Goal: Task Accomplishment & Management: Manage account settings

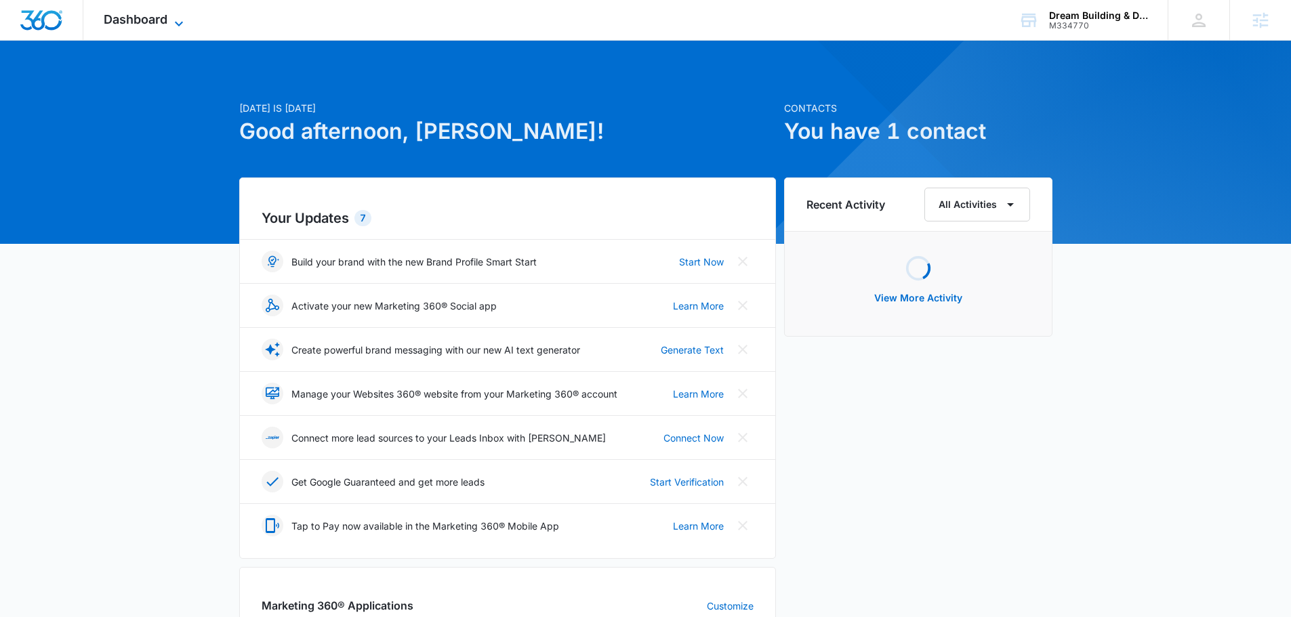
click at [187, 18] on div "Dashboard Apps Reputation Websites Forms CRM Email Social Content Ads Intellige…" at bounding box center [145, 20] width 124 height 40
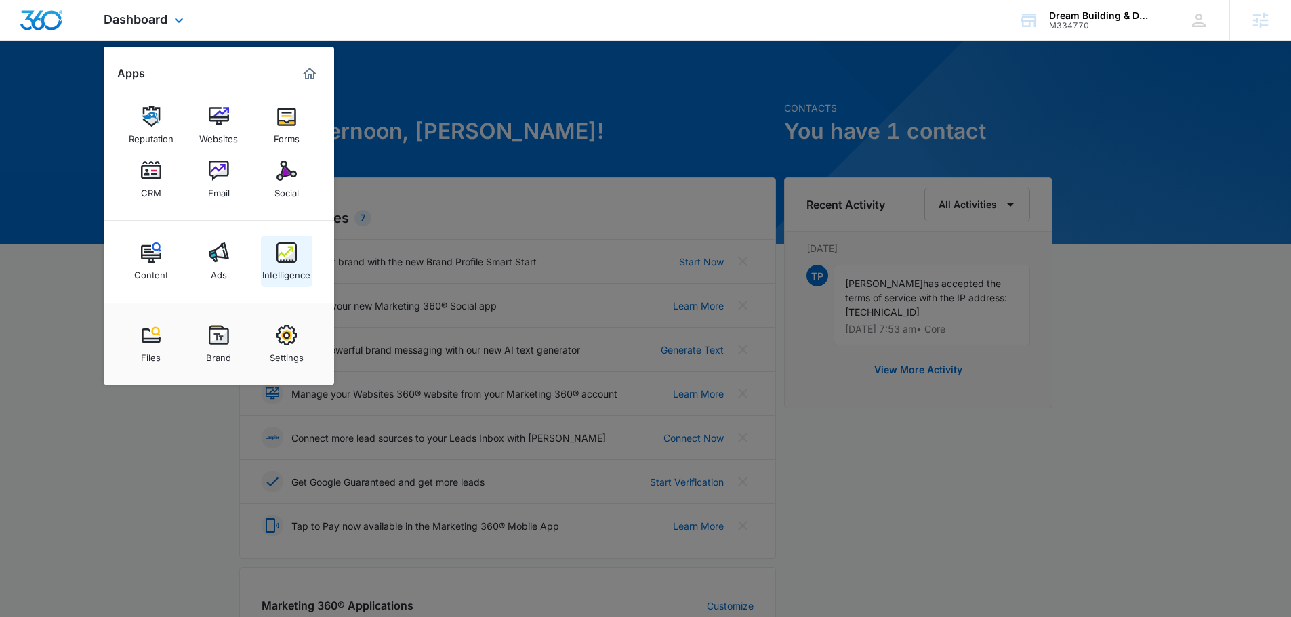
click at [291, 264] on div "Intelligence" at bounding box center [286, 272] width 48 height 18
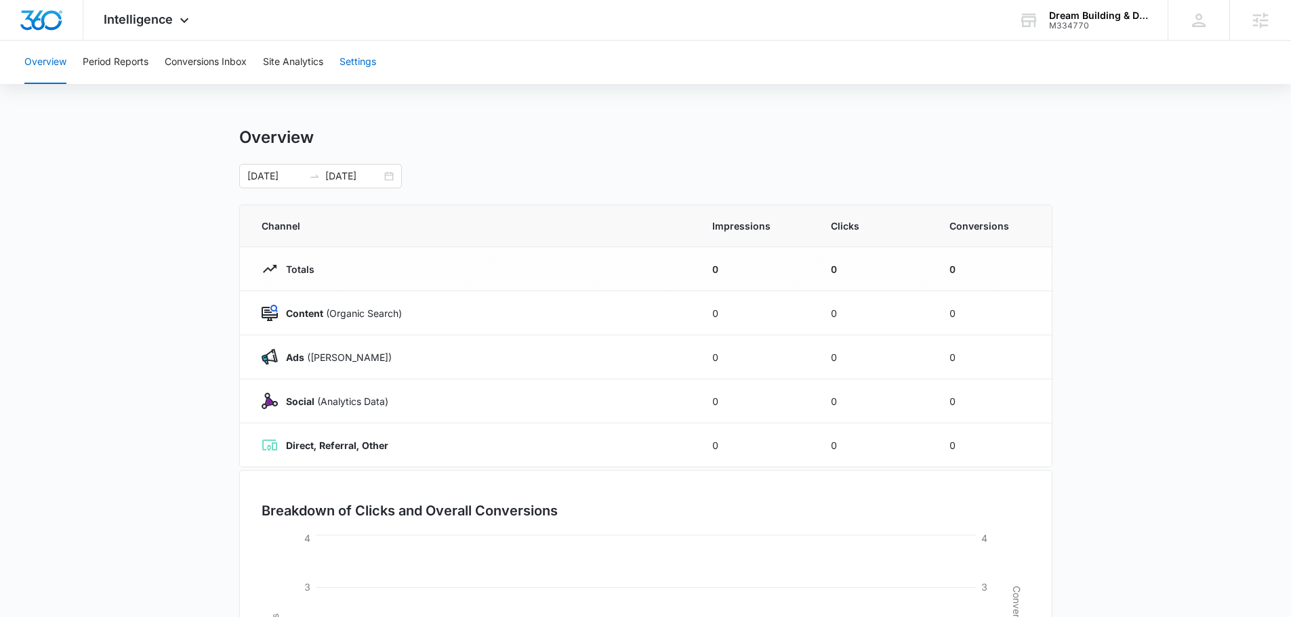
click at [358, 64] on button "Settings" at bounding box center [357, 62] width 37 height 43
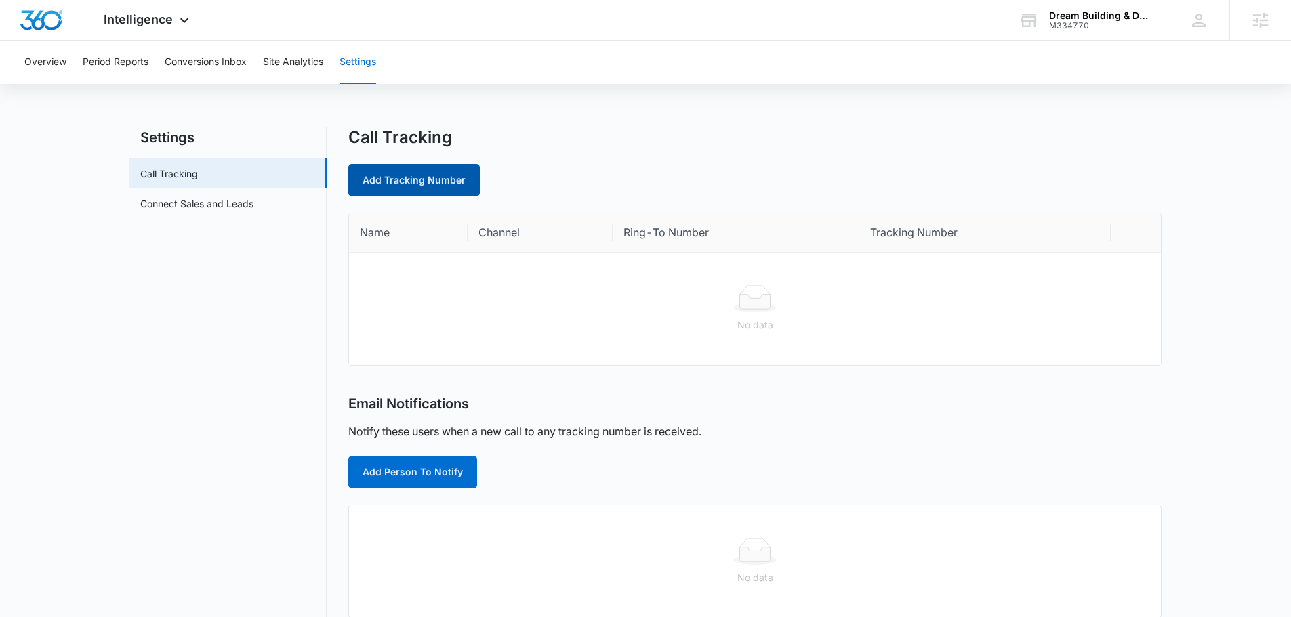
click at [413, 178] on link "Add Tracking Number" at bounding box center [413, 180] width 131 height 33
select select "by_area_code"
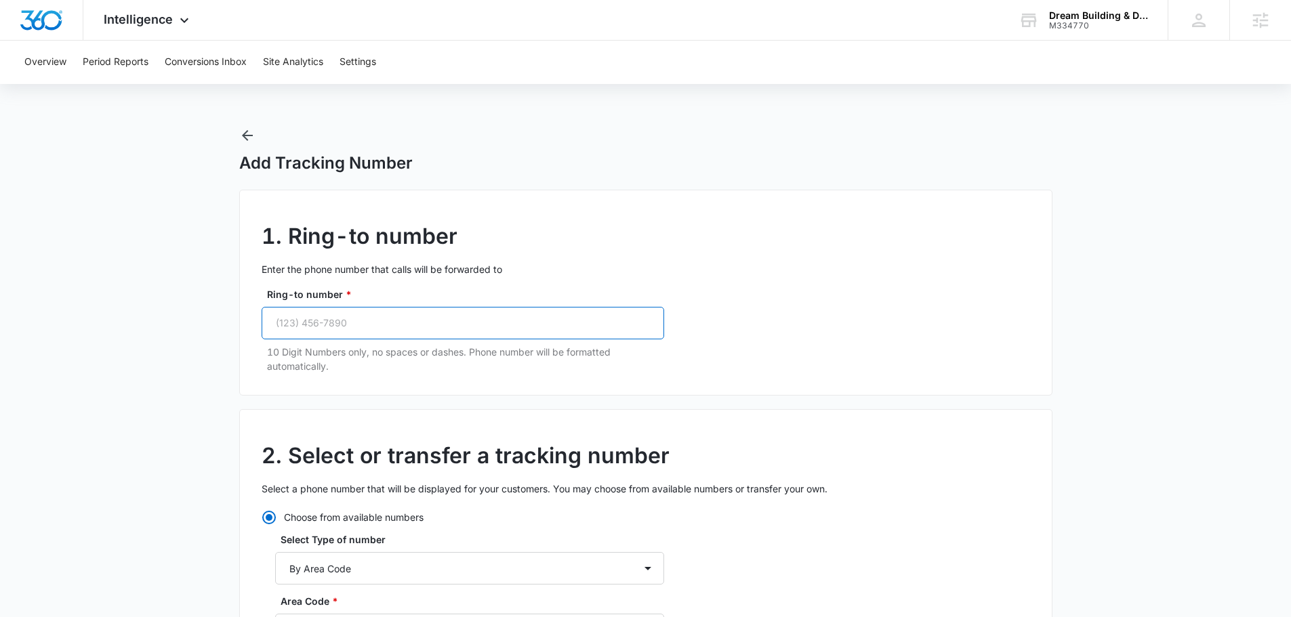
click at [503, 326] on input "Ring-to number *" at bounding box center [463, 323] width 402 height 33
paste input "(201) 456-367"
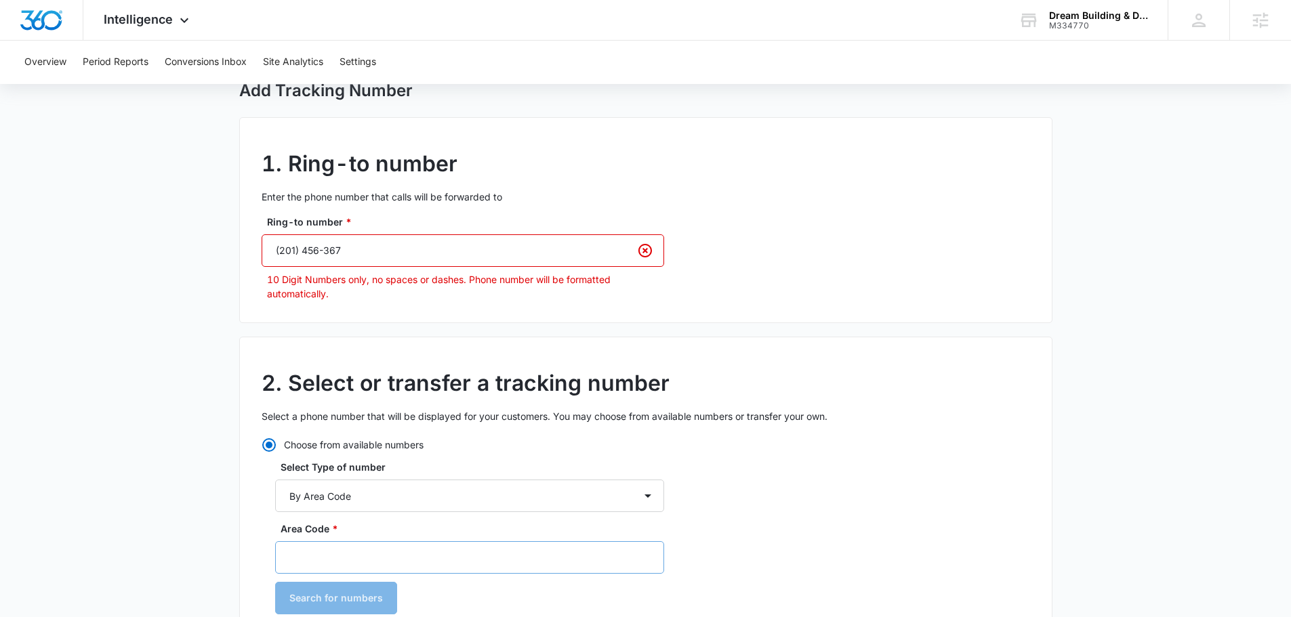
scroll to position [68, 0]
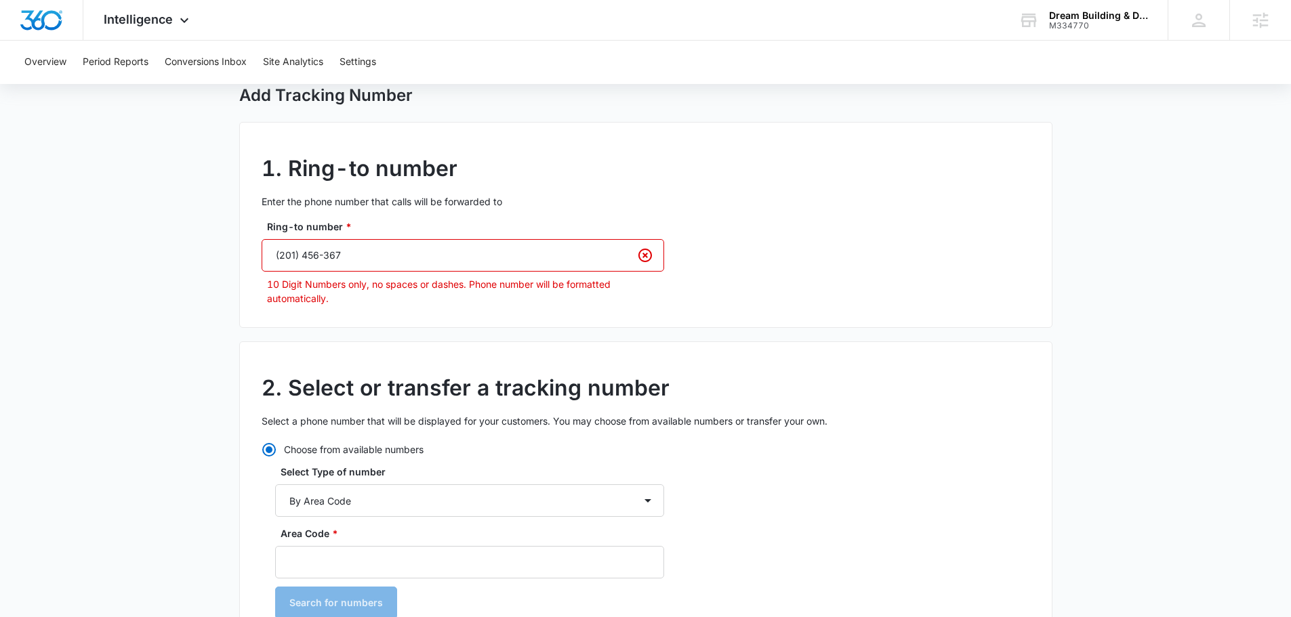
click at [415, 266] on input "(201) 456-367" at bounding box center [463, 255] width 402 height 33
paste input "1"
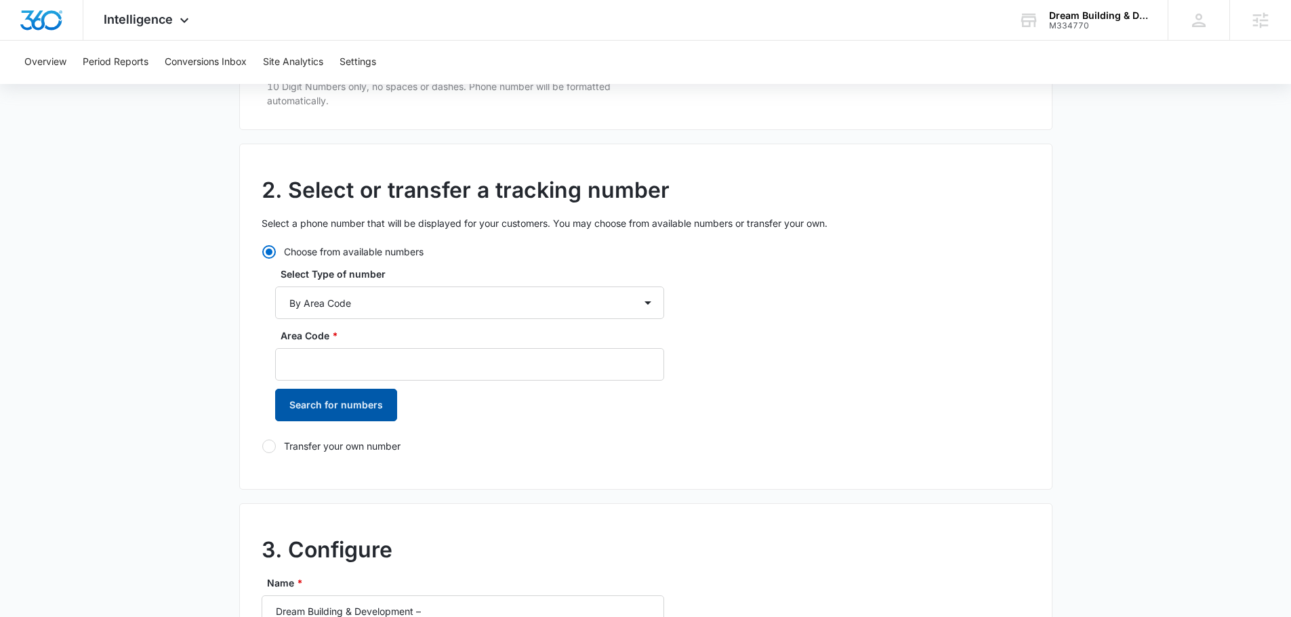
scroll to position [271, 0]
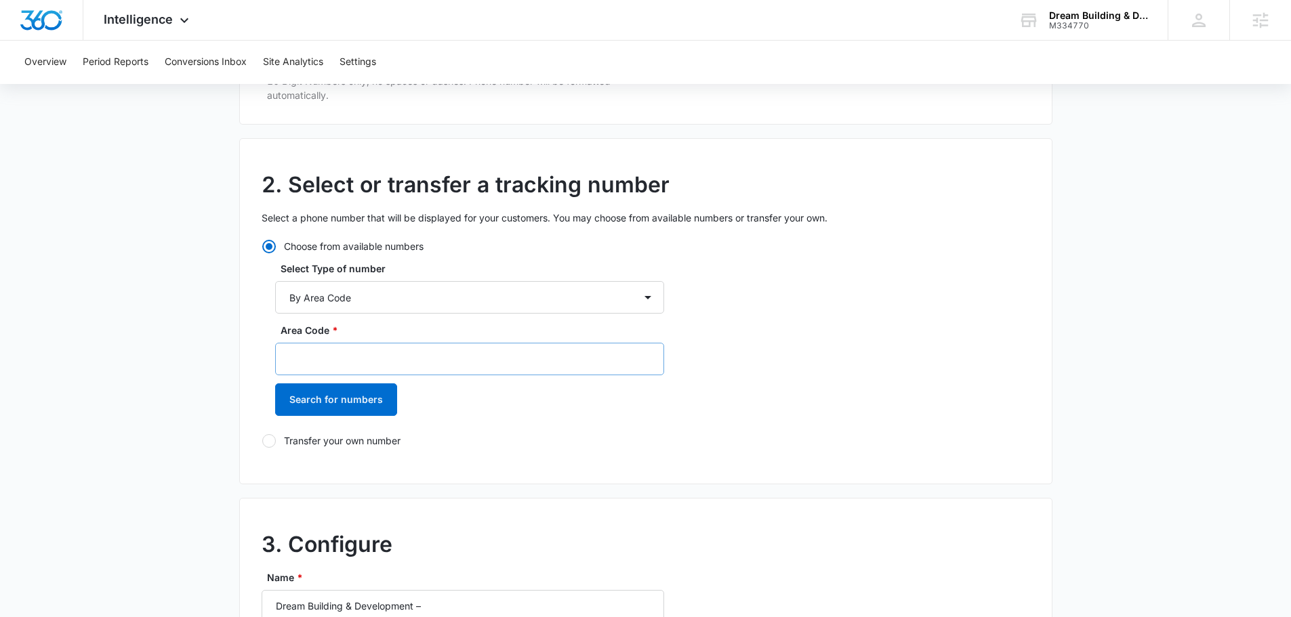
type input "(201) 456-3671"
click at [398, 348] on input "Area Code *" at bounding box center [469, 359] width 389 height 33
type input "201"
click at [318, 407] on button "Search for numbers" at bounding box center [336, 399] width 122 height 33
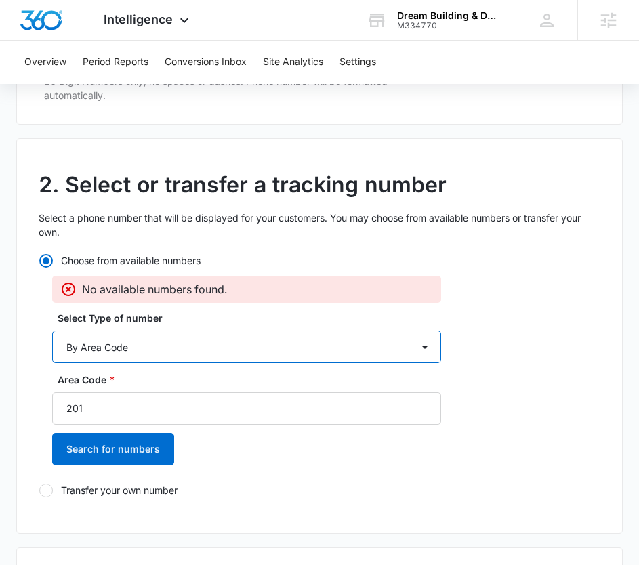
click at [159, 339] on select "By City & State By State Only By Zip Code By Area Code Toll Free Numbers" at bounding box center [246, 347] width 389 height 33
select select "by_toll_free"
click at [52, 331] on select "By City & State By State Only By Zip Code By Area Code Toll Free Numbers" at bounding box center [246, 347] width 389 height 33
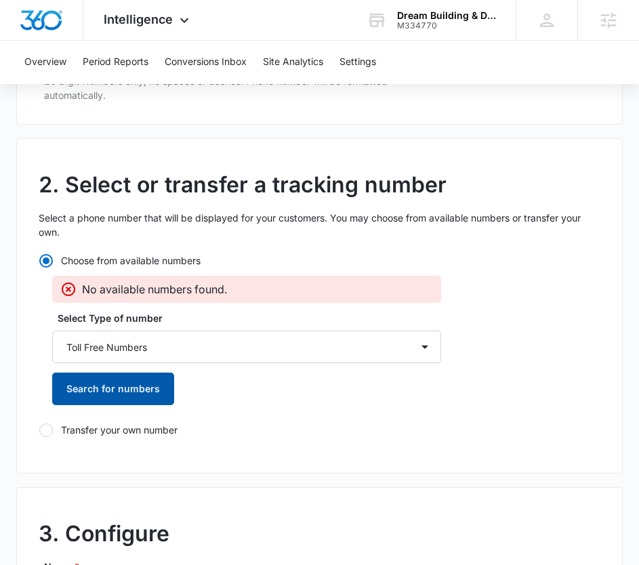
click at [126, 384] on button "Search for numbers" at bounding box center [113, 389] width 122 height 33
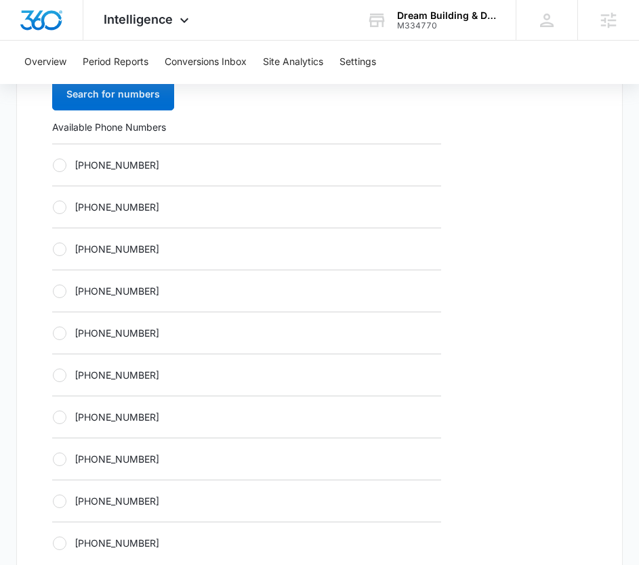
scroll to position [542, 0]
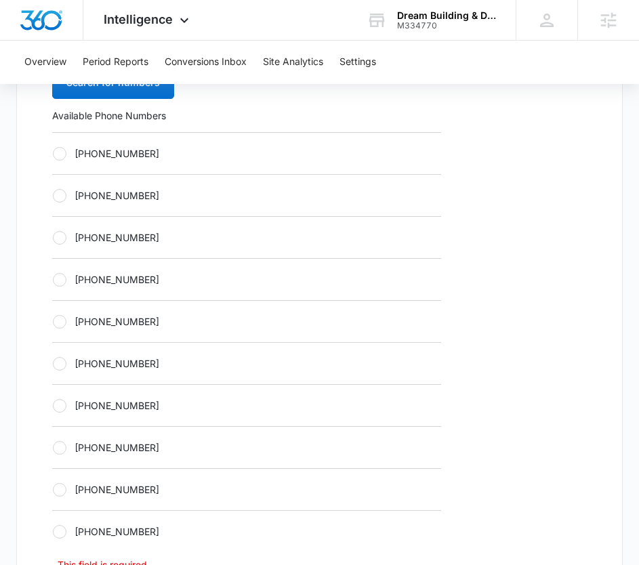
click at [130, 253] on div "+18336275323" at bounding box center [246, 237] width 389 height 42
click at [129, 243] on label "+18336275323" at bounding box center [246, 237] width 389 height 14
click at [53, 238] on input "+18336275323" at bounding box center [52, 237] width 1 height 1
radio input "true"
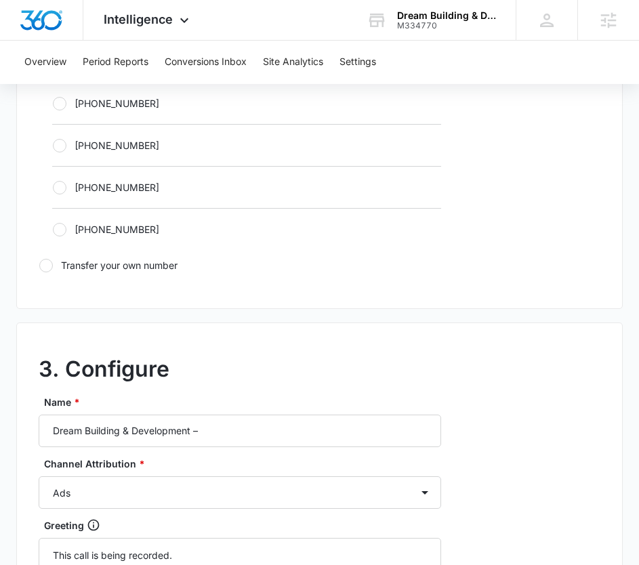
scroll to position [881, 0]
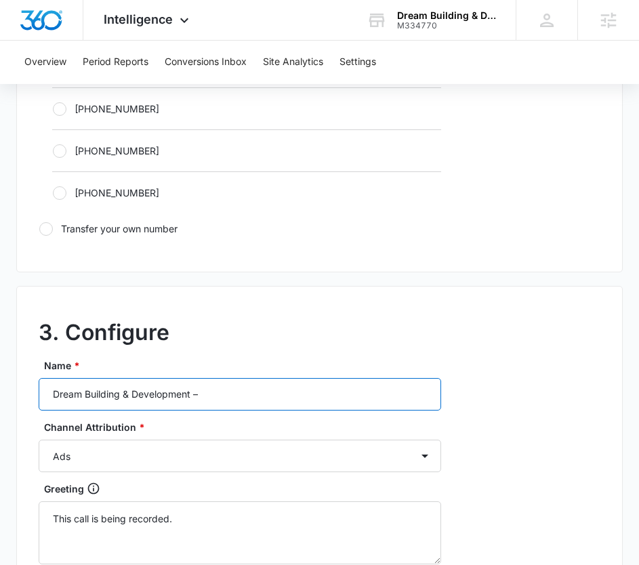
click at [264, 398] on input "Dream Building & Development –" at bounding box center [240, 394] width 402 height 33
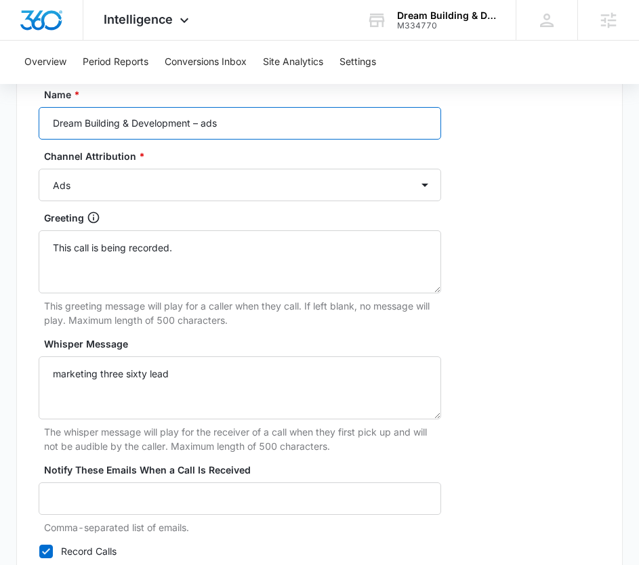
scroll to position [1275, 0]
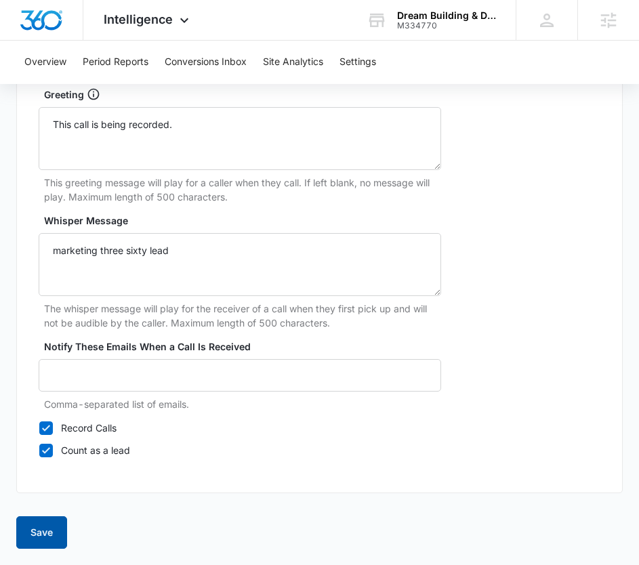
type input "Dream Building & Development – ads"
click at [39, 537] on button "Save" at bounding box center [41, 532] width 51 height 33
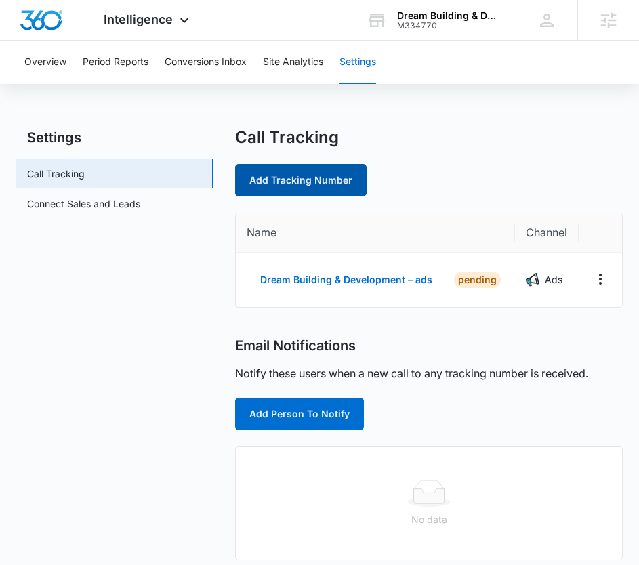
click at [311, 176] on link "Add Tracking Number" at bounding box center [300, 180] width 131 height 33
select select "by_area_code"
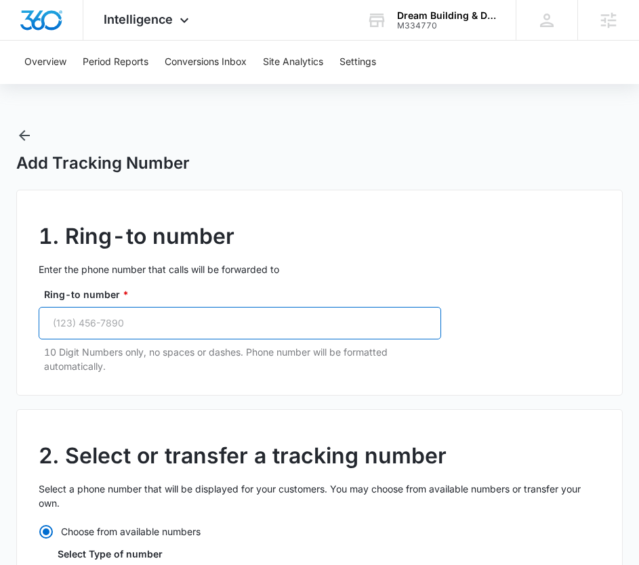
click at [125, 314] on input "Ring-to number *" at bounding box center [240, 323] width 402 height 33
paste input "tel"
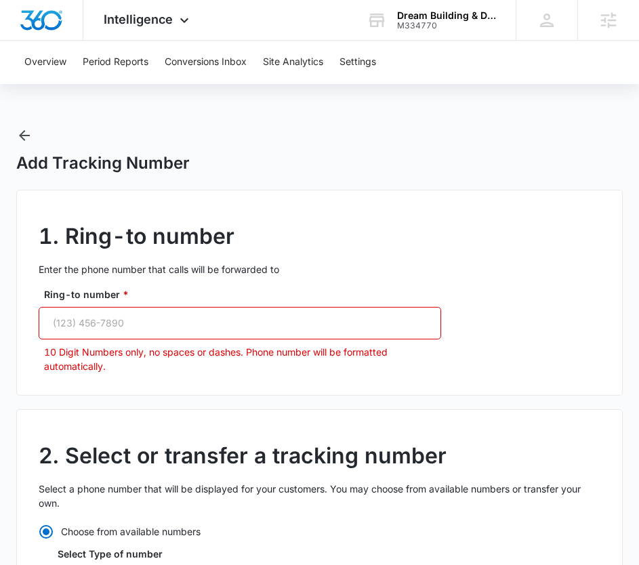
click at [186, 316] on input "Ring-to number *" at bounding box center [240, 323] width 402 height 33
paste input "(201) 456-3671"
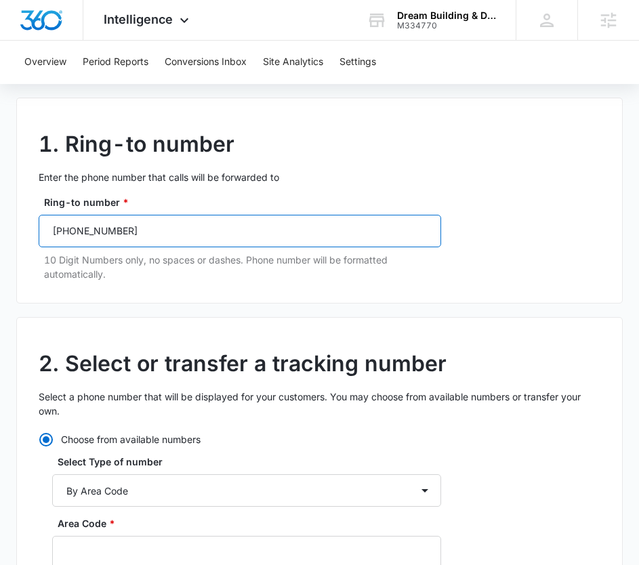
scroll to position [271, 0]
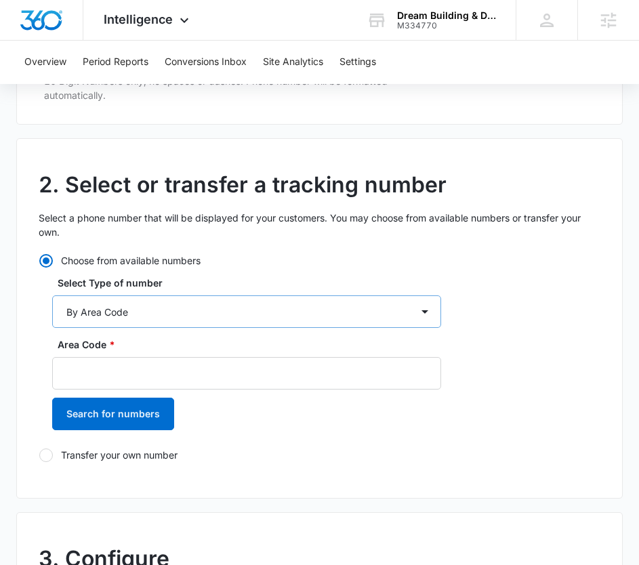
type input "(201) 456-3671"
drag, startPoint x: 206, startPoint y: 310, endPoint x: 193, endPoint y: 322, distance: 17.7
click at [206, 310] on select "By City & State By State Only By Zip Code By Area Code Toll Free Numbers" at bounding box center [246, 311] width 389 height 33
select select "by_toll_free"
click at [52, 295] on select "By City & State By State Only By Zip Code By Area Code Toll Free Numbers" at bounding box center [246, 311] width 389 height 33
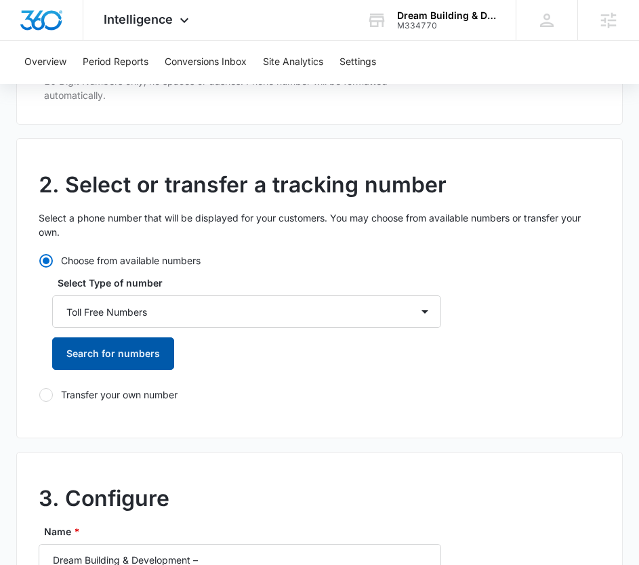
click at [133, 350] on button "Search for numbers" at bounding box center [113, 353] width 122 height 33
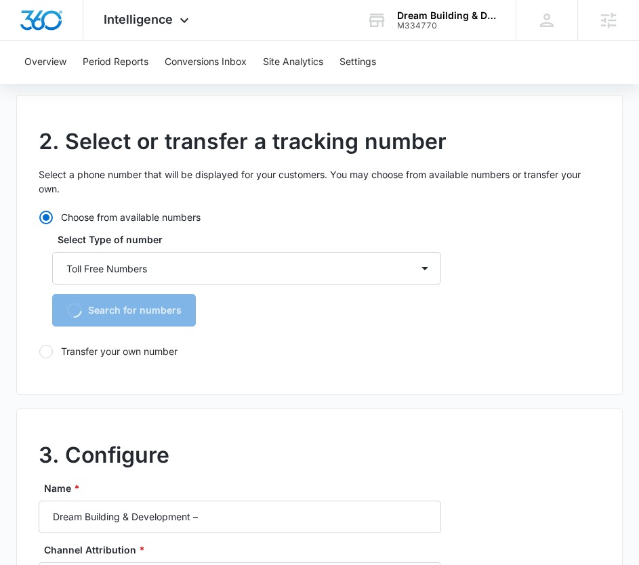
scroll to position [339, 0]
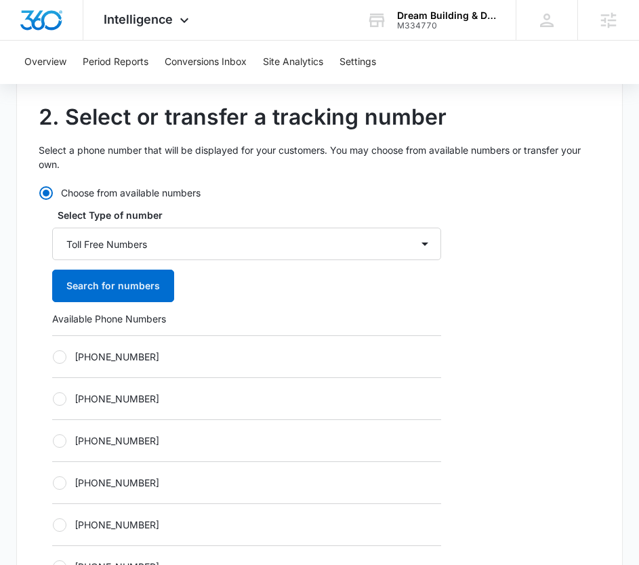
click at [105, 439] on label "+18336275325" at bounding box center [246, 441] width 389 height 14
click at [53, 440] on input "+18336275325" at bounding box center [52, 440] width 1 height 1
radio input "true"
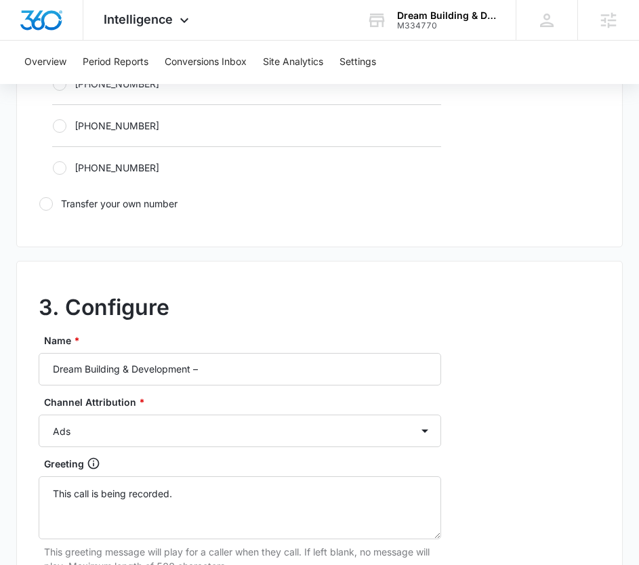
scroll to position [1016, 0]
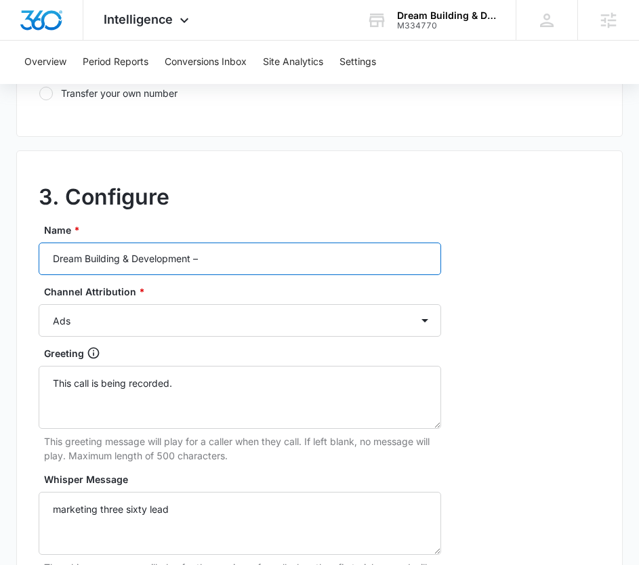
click at [256, 262] on input "Dream Building & Development –" at bounding box center [240, 259] width 402 height 33
type input "Dream Building & Development – content"
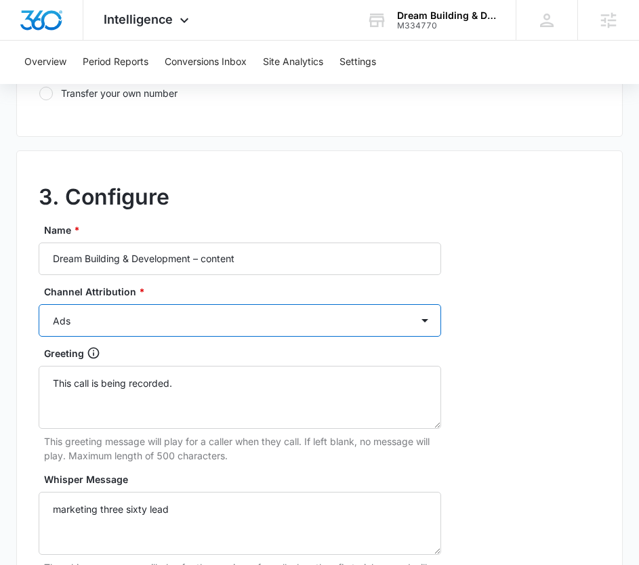
click at [197, 324] on select "Ads Local Service Ads Content Social Other" at bounding box center [240, 320] width 402 height 33
select select "CONTENT"
click at [39, 304] on select "Ads Local Service Ads Content Social Other" at bounding box center [240, 320] width 402 height 33
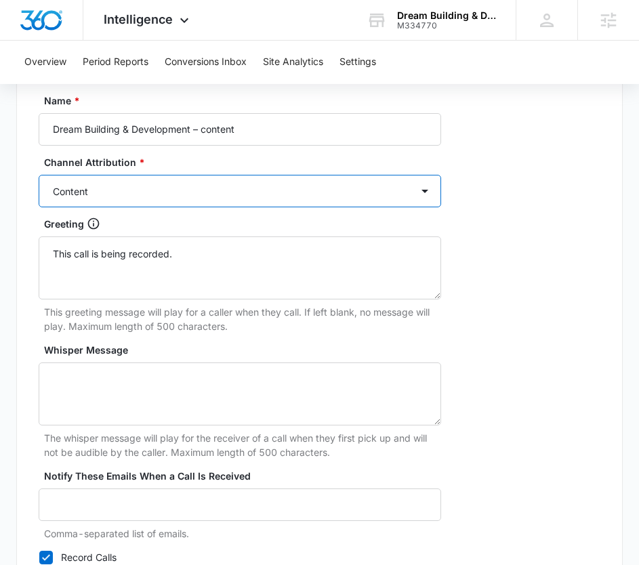
scroll to position [1275, 0]
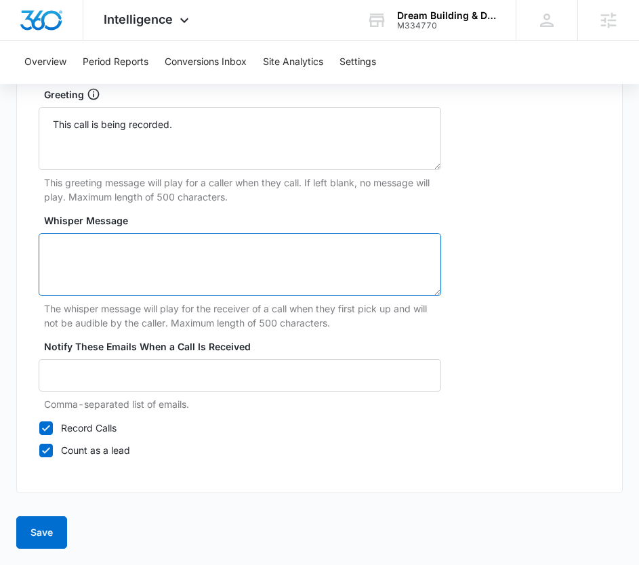
click at [150, 247] on textarea "Whisper Message" at bounding box center [240, 264] width 402 height 63
type textarea "marketing three sixty lead"
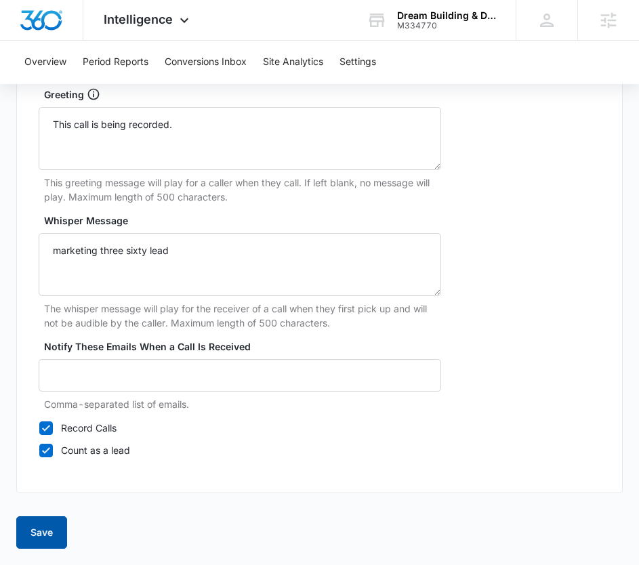
click at [54, 529] on button "Save" at bounding box center [41, 532] width 51 height 33
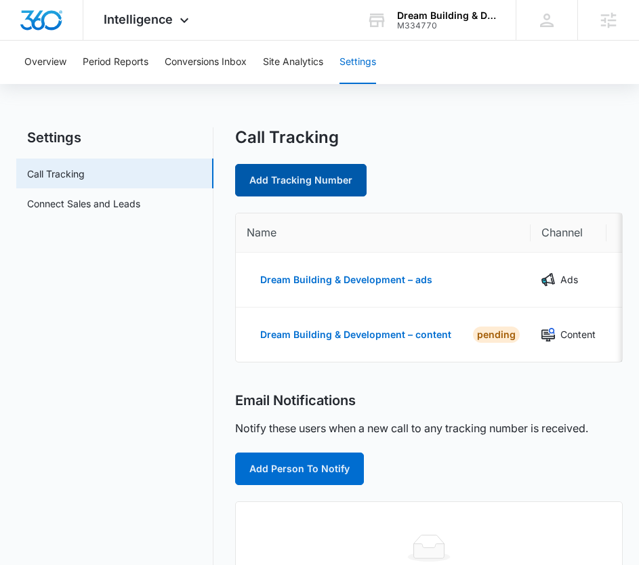
click at [310, 189] on link "Add Tracking Number" at bounding box center [300, 180] width 131 height 33
select select "by_area_code"
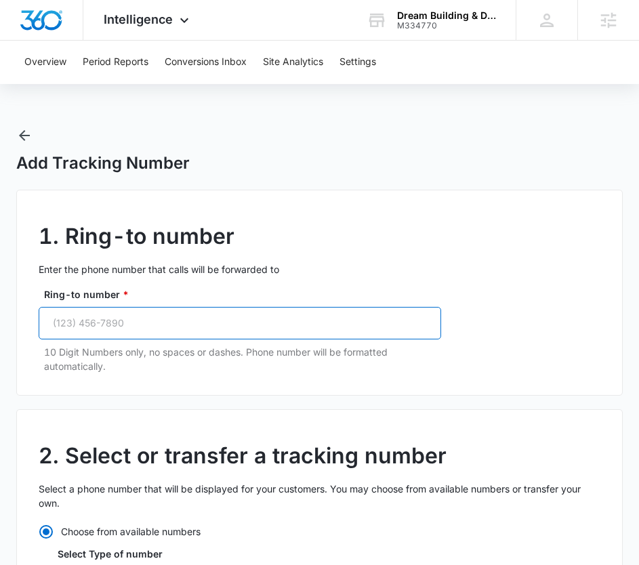
click at [200, 314] on input "Ring-to number *" at bounding box center [240, 323] width 402 height 33
paste input "(201) 456-3671"
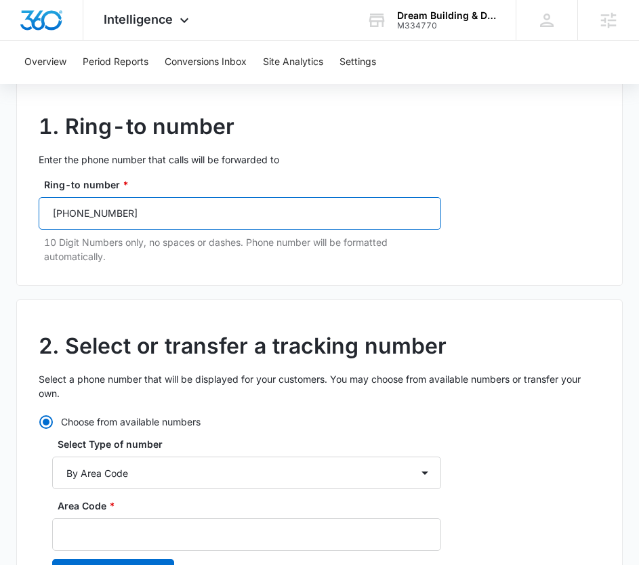
scroll to position [271, 0]
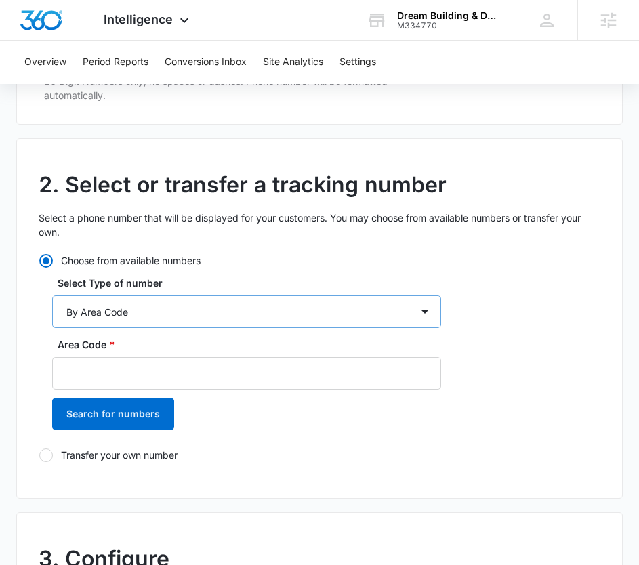
type input "(201) 456-3671"
click at [120, 306] on select "By City & State By State Only By Zip Code By Area Code Toll Free Numbers" at bounding box center [246, 311] width 389 height 33
select select "by_toll_free"
click at [52, 295] on select "By City & State By State Only By Zip Code By Area Code Toll Free Numbers" at bounding box center [246, 311] width 389 height 33
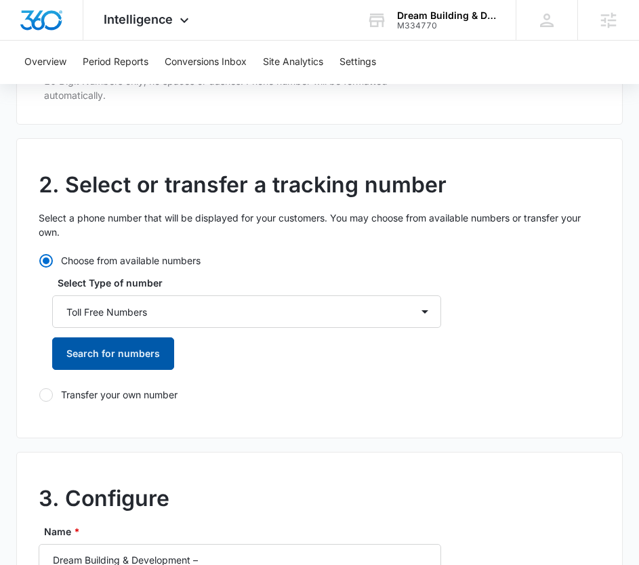
click at [123, 369] on button "Search for numbers" at bounding box center [113, 353] width 122 height 33
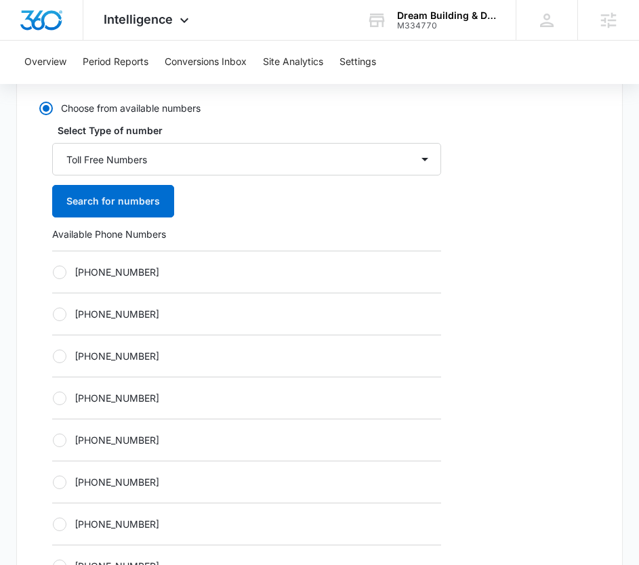
scroll to position [474, 0]
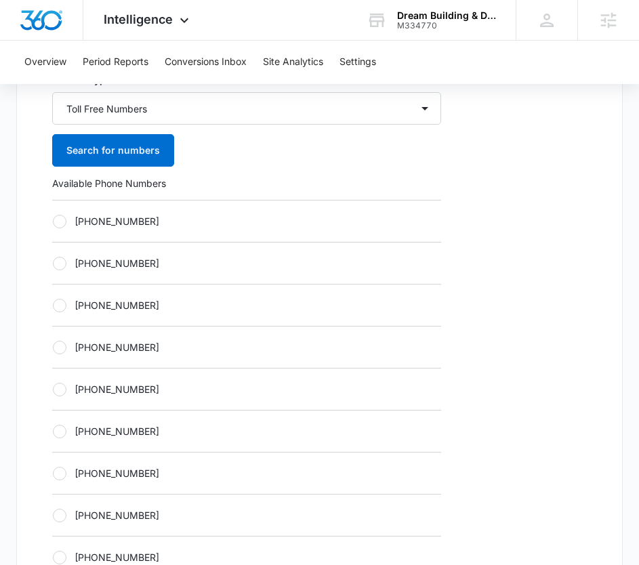
click at [118, 398] on div "+18336275331" at bounding box center [246, 389] width 389 height 42
drag, startPoint x: 117, startPoint y: 392, endPoint x: 152, endPoint y: 384, distance: 36.2
click at [117, 392] on label "+18336275331" at bounding box center [246, 389] width 389 height 14
click at [53, 390] on input "+18336275331" at bounding box center [52, 389] width 1 height 1
radio input "true"
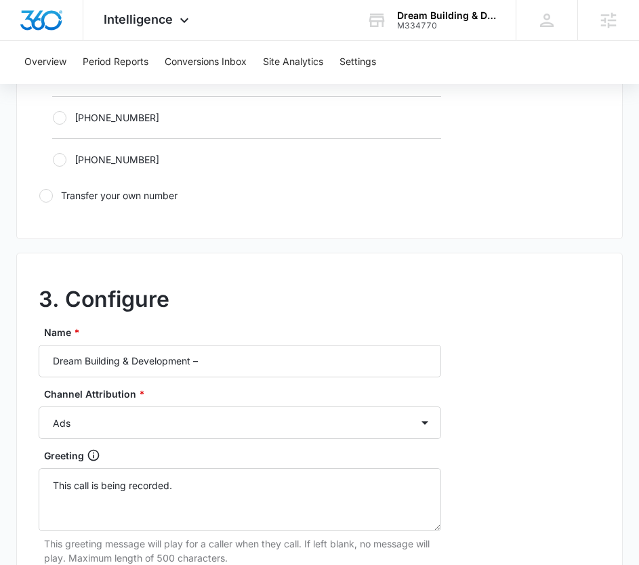
scroll to position [1016, 0]
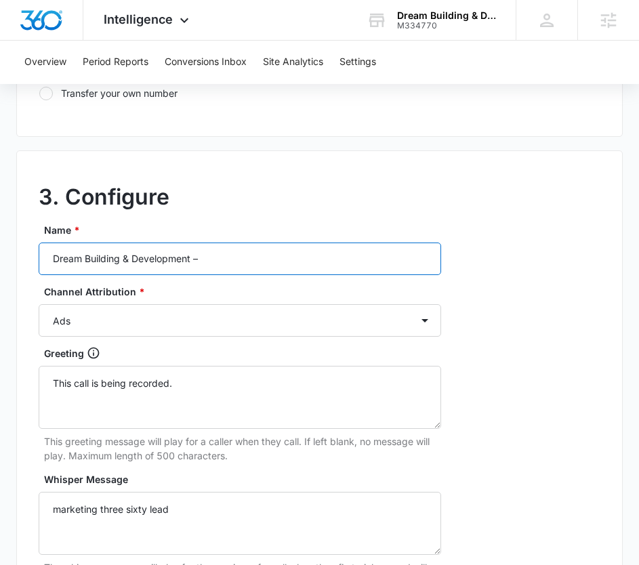
drag, startPoint x: 235, startPoint y: 257, endPoint x: 253, endPoint y: 270, distance: 21.4
click at [236, 257] on input "Dream Building & Development –" at bounding box center [240, 259] width 402 height 33
type input "Dream Building & Development – social"
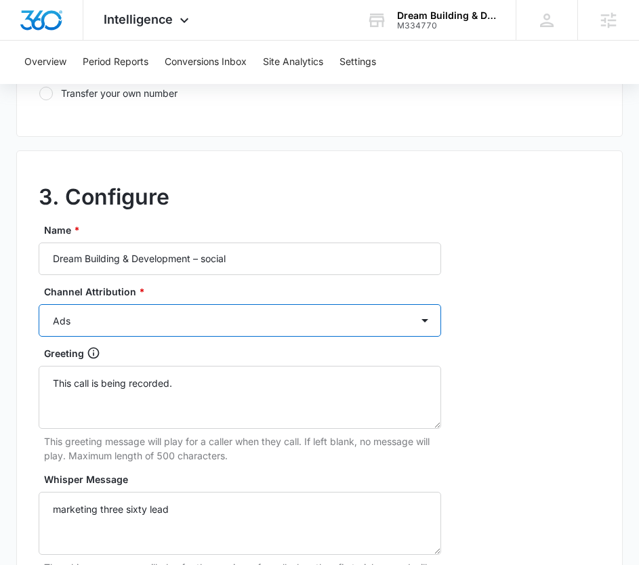
click at [225, 330] on select "Ads Local Service Ads Content Social Other" at bounding box center [240, 320] width 402 height 33
select select "SOCIAL"
click at [39, 304] on select "Ads Local Service Ads Content Social Other" at bounding box center [240, 320] width 402 height 33
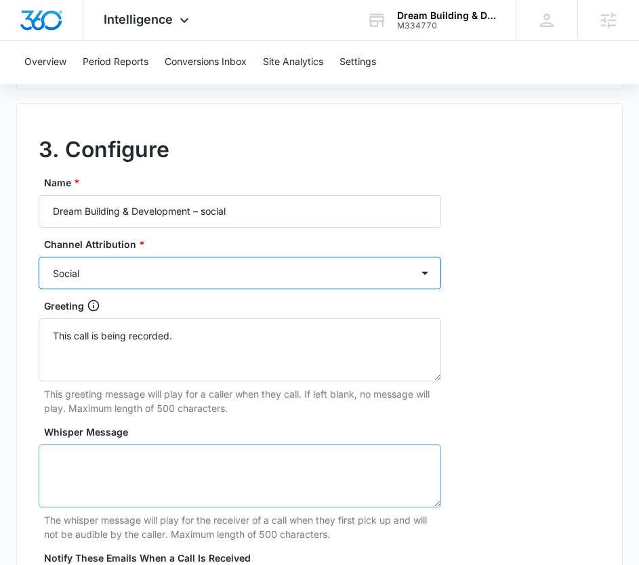
scroll to position [1084, 0]
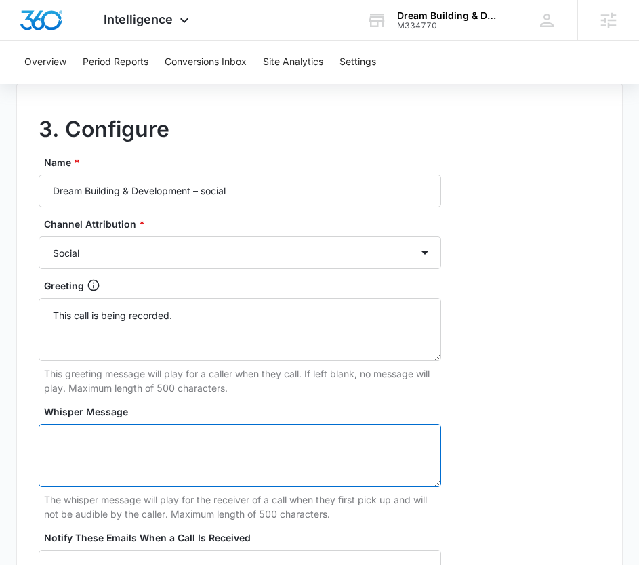
click at [272, 457] on textarea "Whisper Message" at bounding box center [240, 455] width 402 height 63
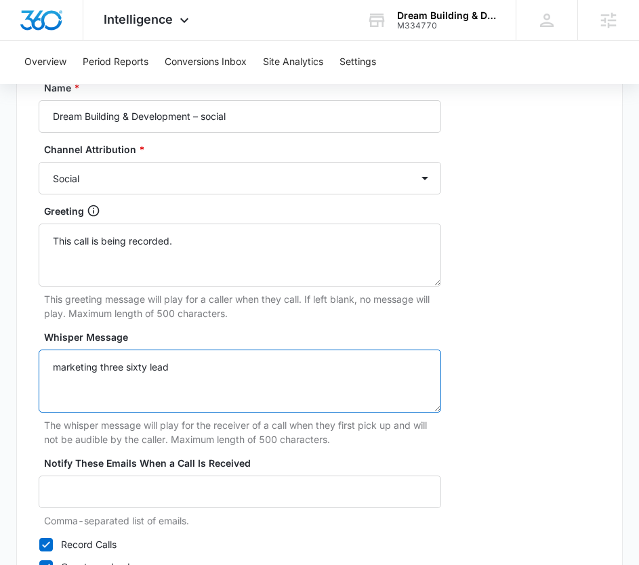
scroll to position [1275, 0]
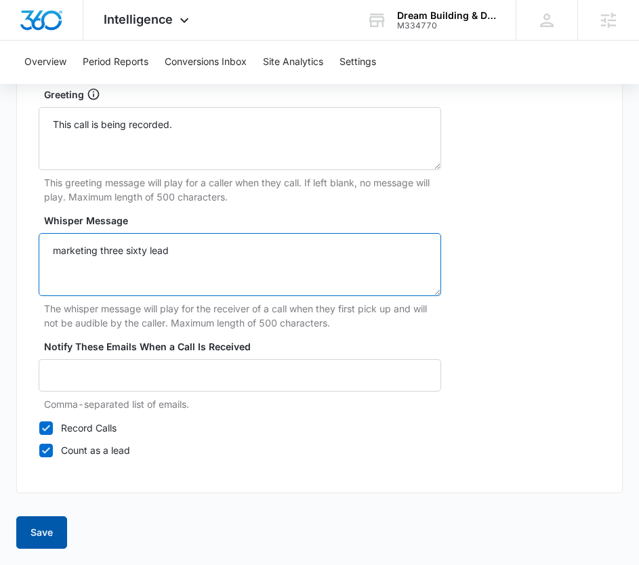
type textarea "marketing three sixty lead"
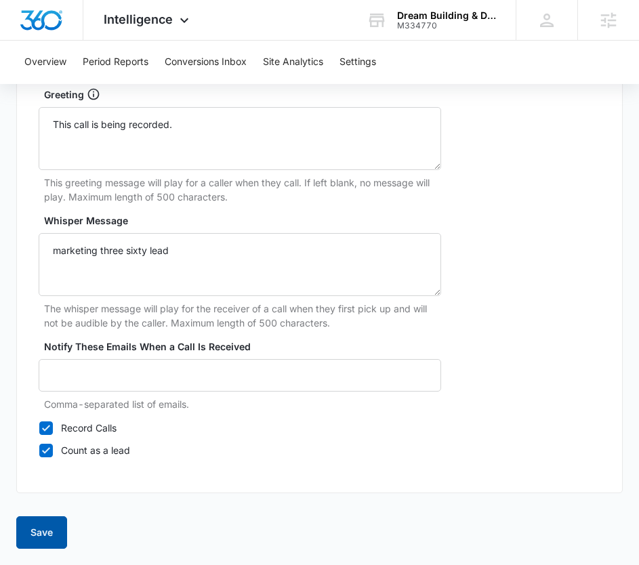
click at [51, 524] on button "Save" at bounding box center [41, 532] width 51 height 33
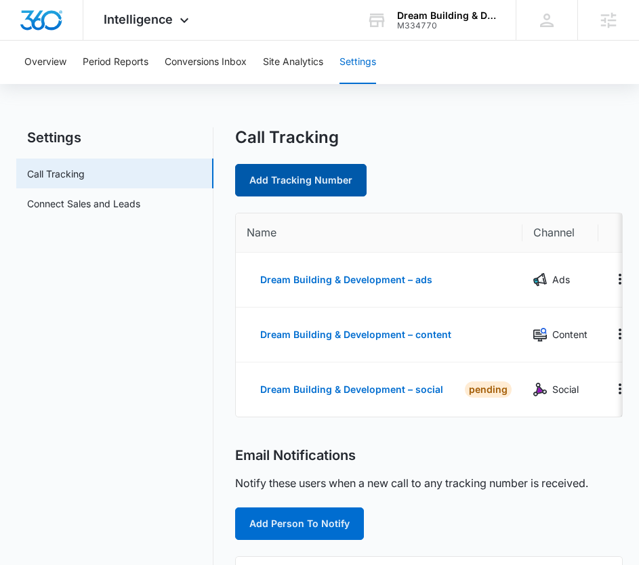
click at [306, 185] on link "Add Tracking Number" at bounding box center [300, 180] width 131 height 33
select select "by_area_code"
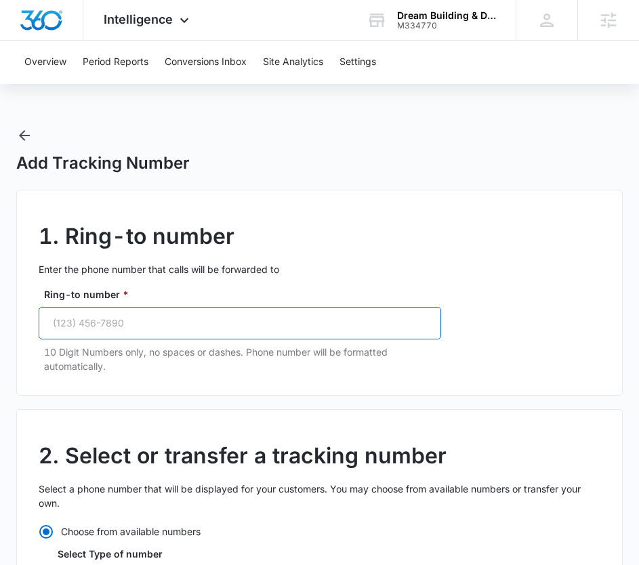
click at [223, 325] on input "Ring-to number *" at bounding box center [240, 323] width 402 height 33
paste input "(201) 456-3671"
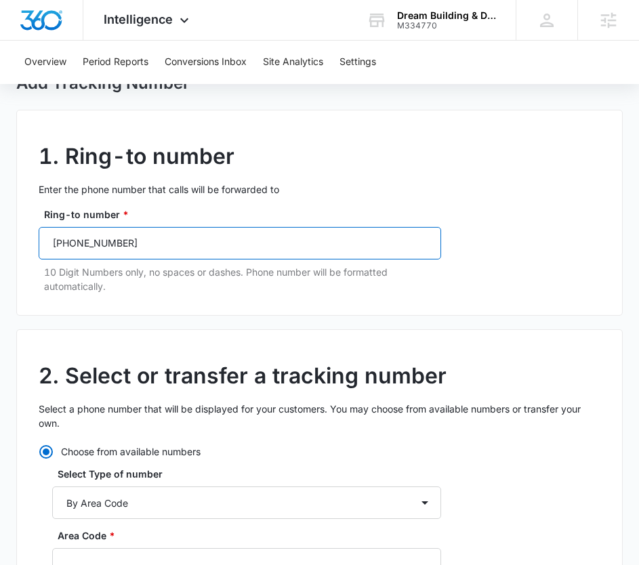
scroll to position [203, 0]
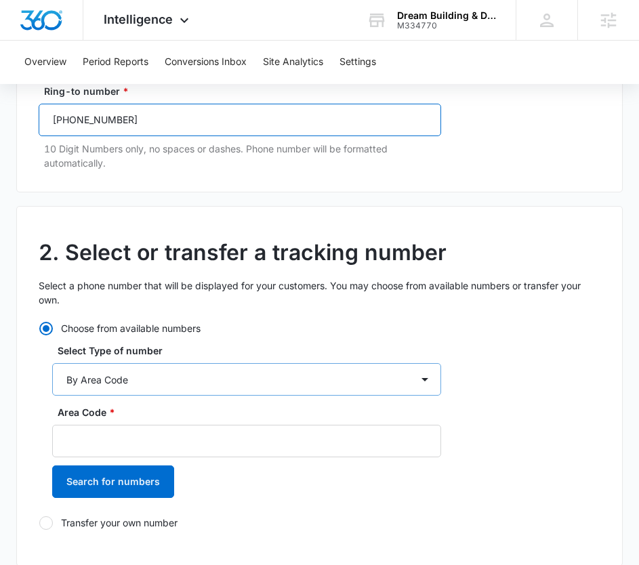
type input "(201) 456-3671"
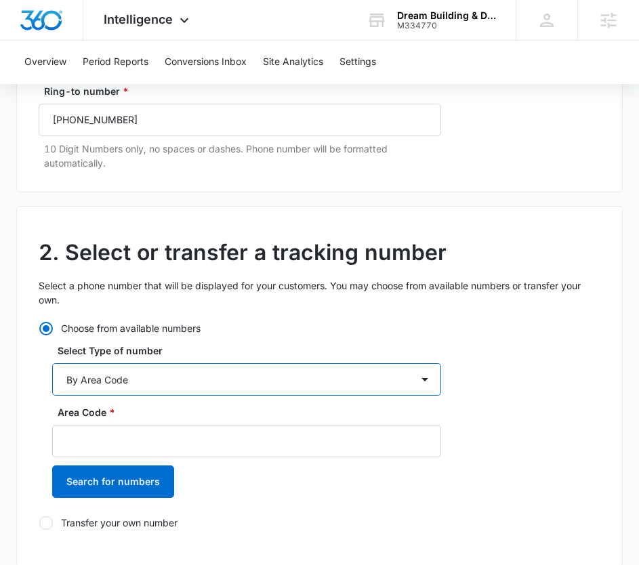
click at [117, 389] on select "By City & State By State Only By Zip Code By Area Code Toll Free Numbers" at bounding box center [246, 379] width 389 height 33
select select "by_toll_free"
click at [52, 363] on select "By City & State By State Only By Zip Code By Area Code Toll Free Numbers" at bounding box center [246, 379] width 389 height 33
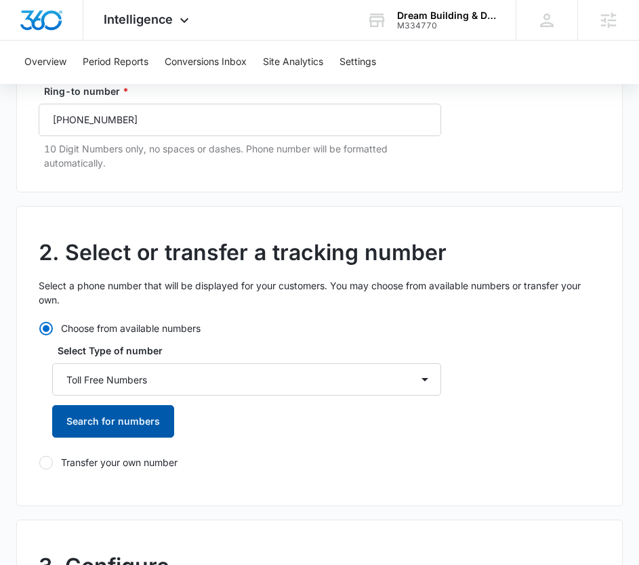
drag, startPoint x: 115, startPoint y: 428, endPoint x: 126, endPoint y: 427, distance: 11.6
click at [114, 428] on button "Search for numbers" at bounding box center [113, 421] width 122 height 33
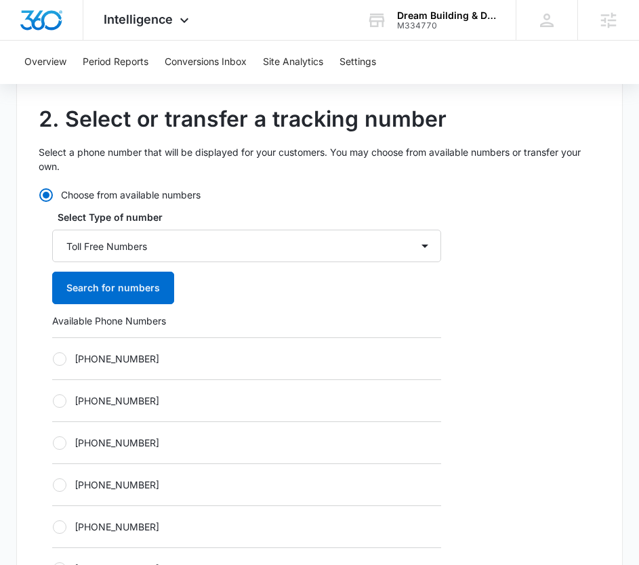
scroll to position [474, 0]
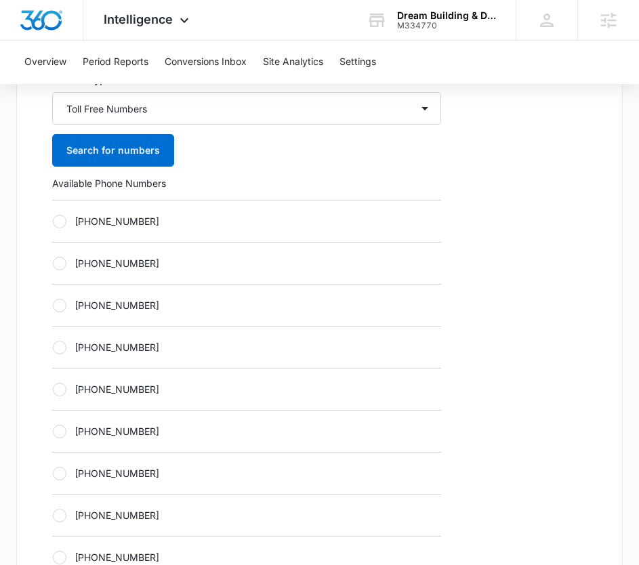
click at [106, 354] on div "+18336275343" at bounding box center [246, 347] width 389 height 42
click at [121, 352] on label "+18336275343" at bounding box center [246, 347] width 389 height 14
click at [53, 348] on input "+18336275343" at bounding box center [52, 347] width 1 height 1
radio input "true"
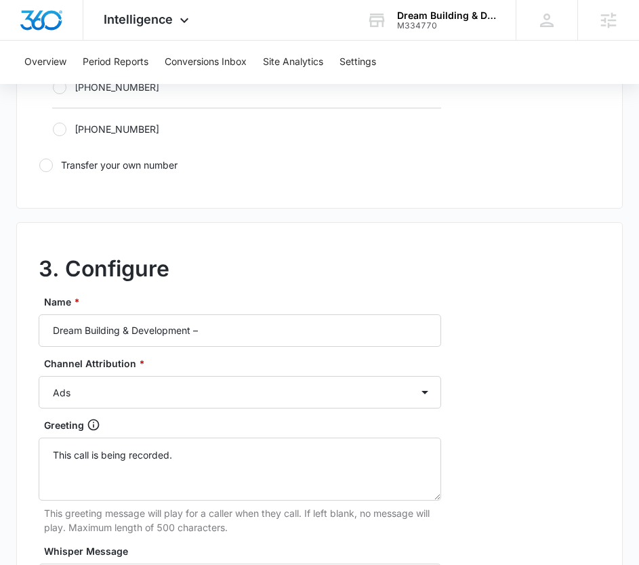
scroll to position [949, 0]
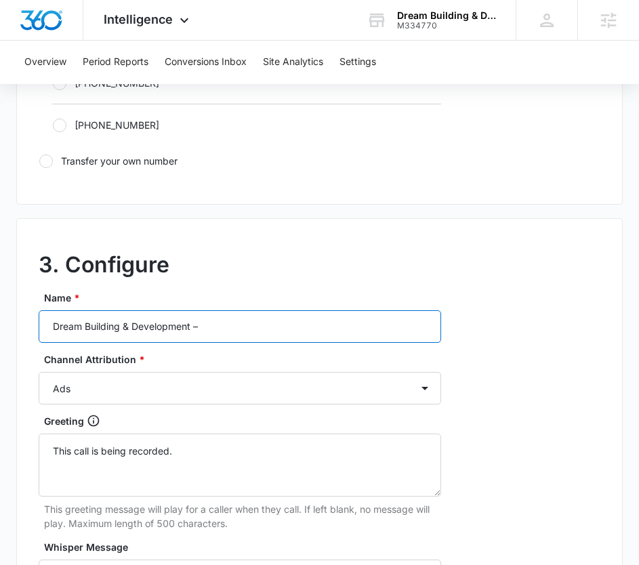
click at [224, 324] on input "Dream Building & Development –" at bounding box center [240, 326] width 402 height 33
type input "Dream Building & Development – other"
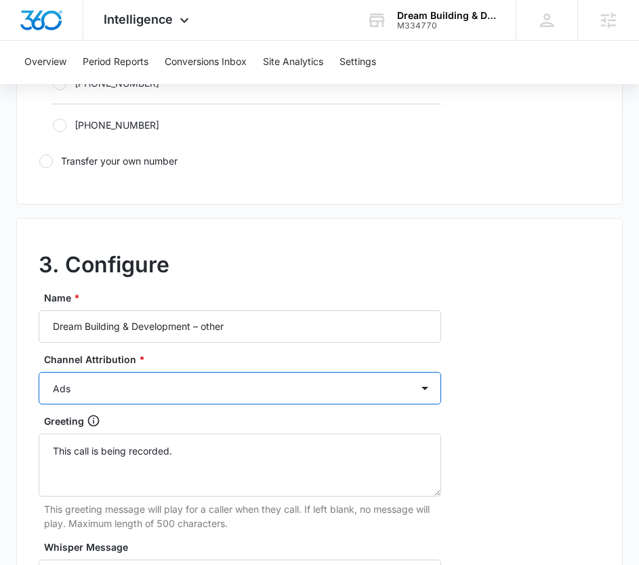
drag, startPoint x: 211, startPoint y: 386, endPoint x: 207, endPoint y: 401, distance: 16.1
click at [211, 386] on select "Ads Local Service Ads Content Social Other" at bounding box center [240, 388] width 402 height 33
select select "OTHER"
click at [39, 372] on select "Ads Local Service Ads Content Social Other" at bounding box center [240, 388] width 402 height 33
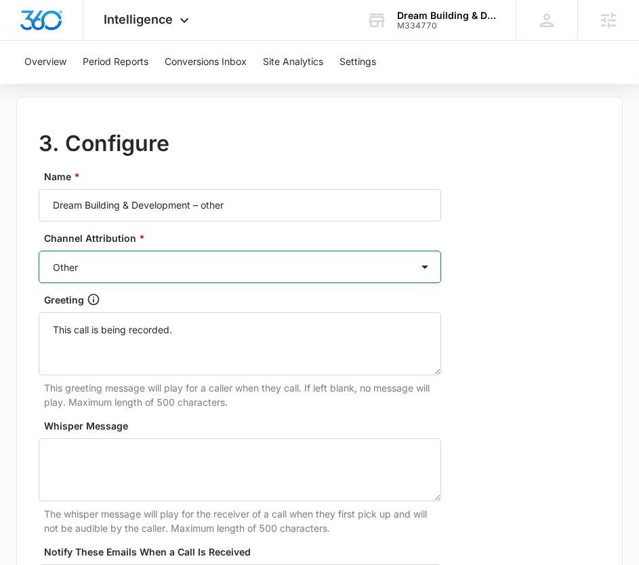
scroll to position [1152, 0]
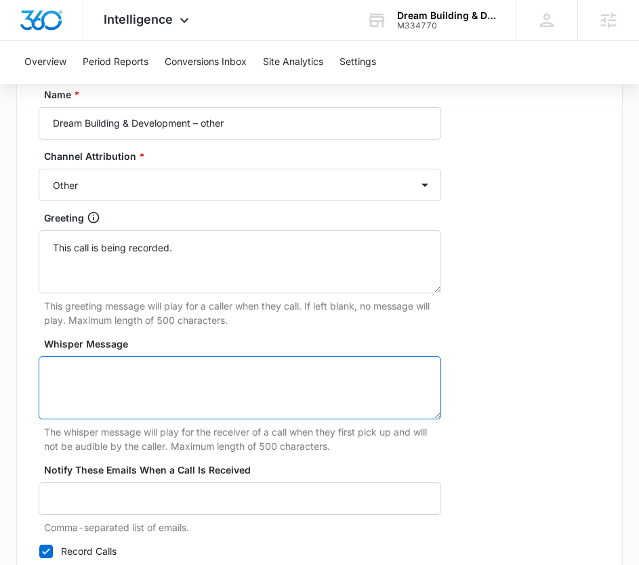
click at [177, 364] on textarea "Whisper Message" at bounding box center [240, 387] width 402 height 63
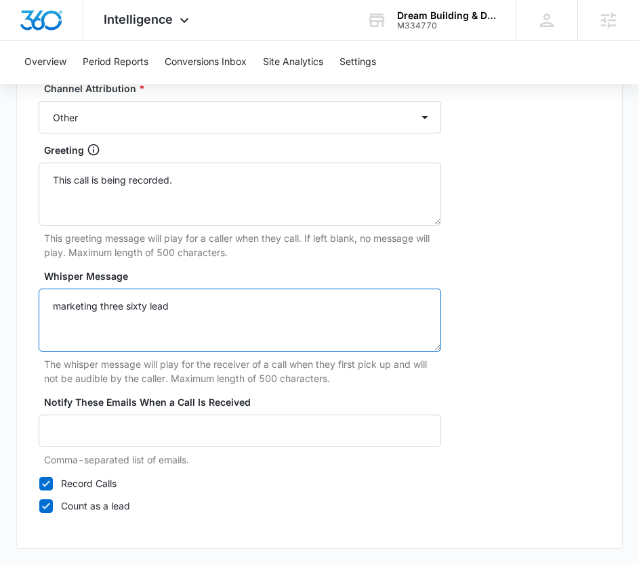
scroll to position [1275, 0]
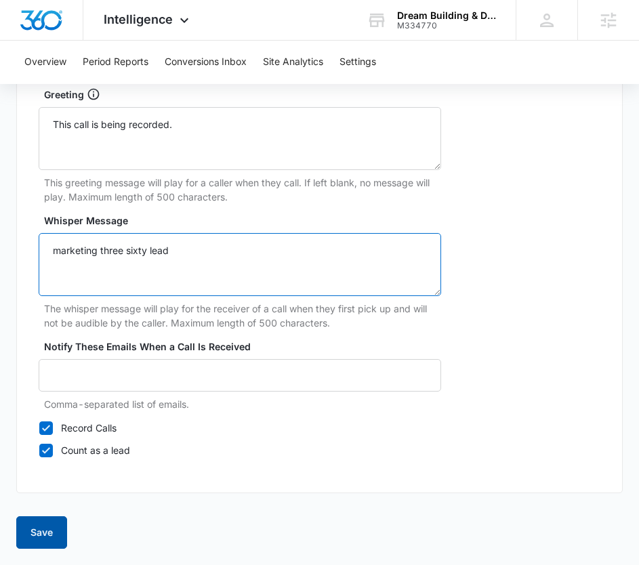
type textarea "marketing three sixty lead"
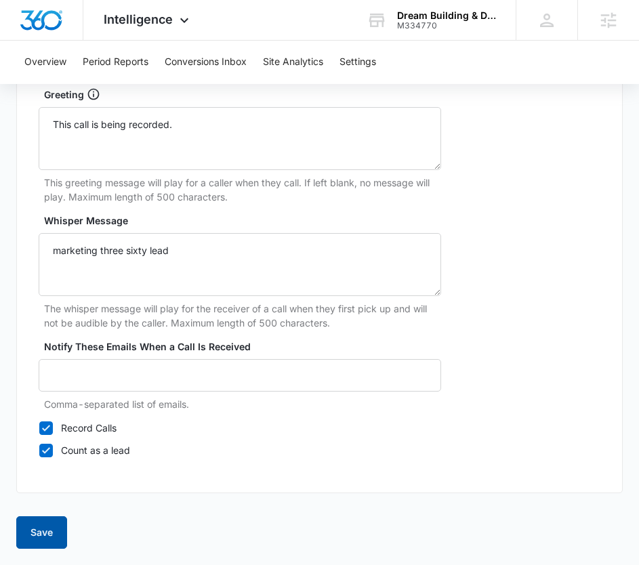
click at [44, 540] on button "Save" at bounding box center [41, 532] width 51 height 33
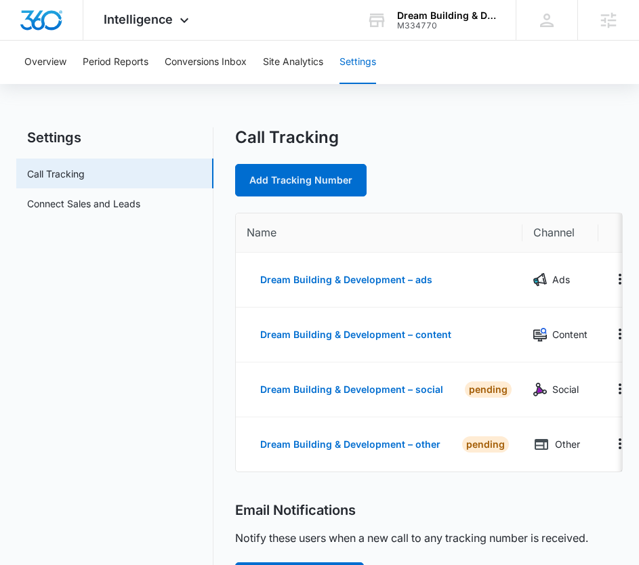
click at [482, 150] on div "Call Tracking Add Tracking Number" at bounding box center [429, 161] width 388 height 69
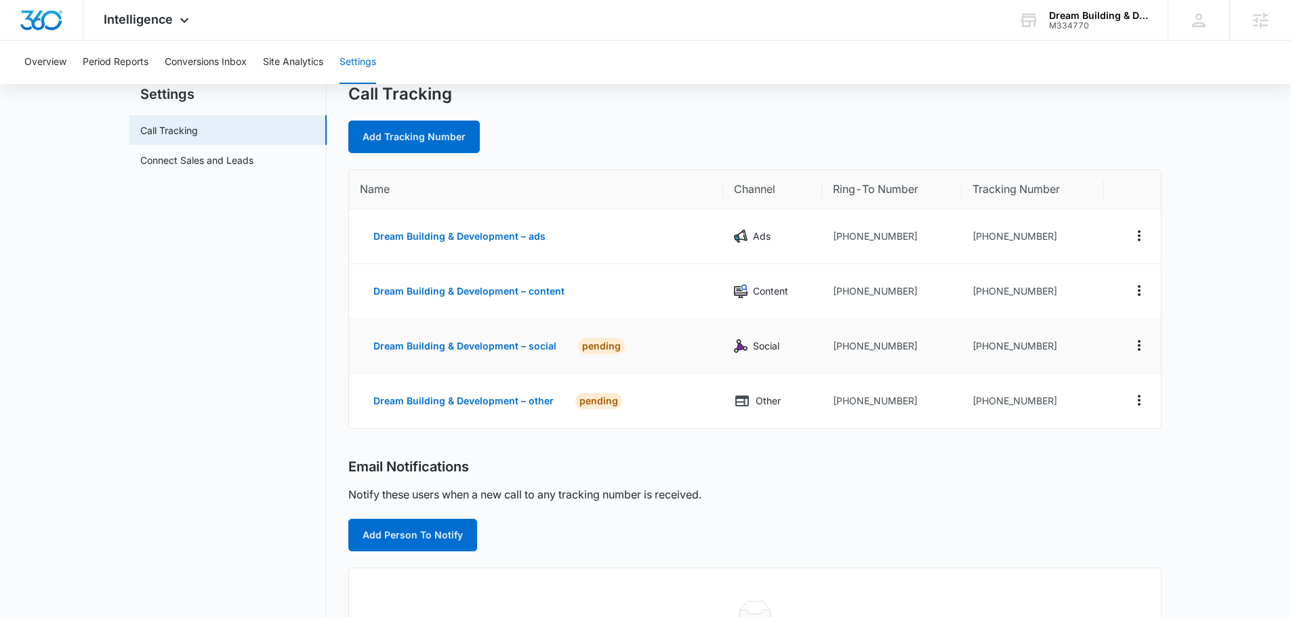
scroll to position [68, 0]
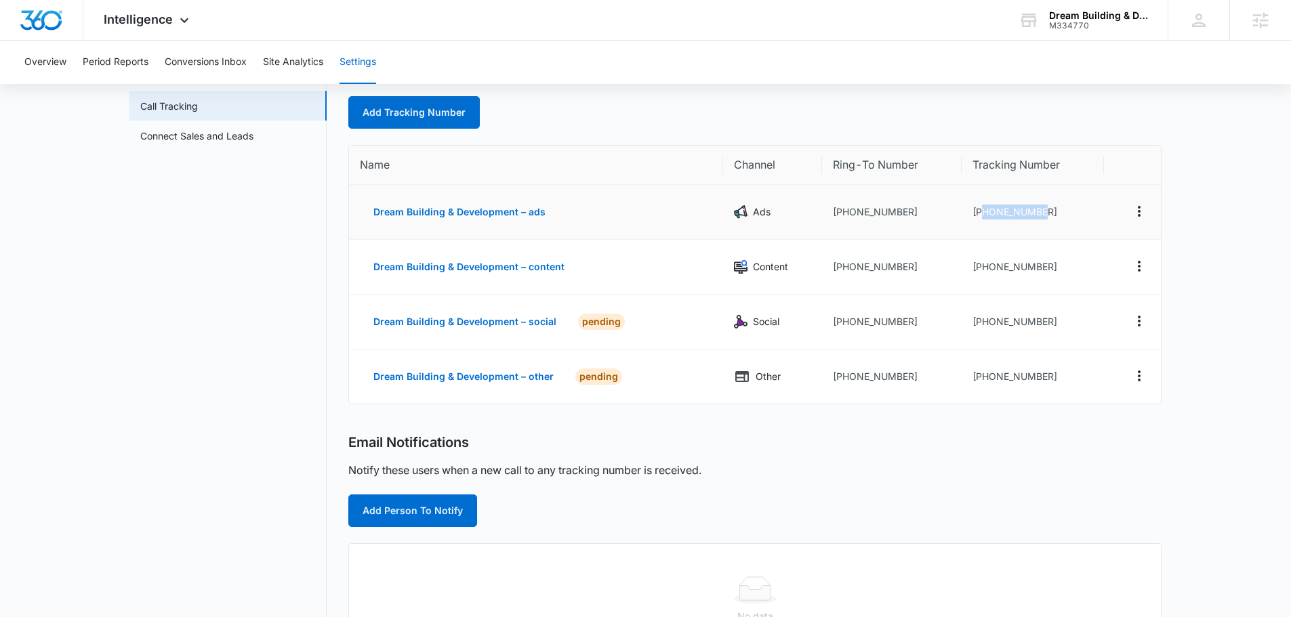
drag, startPoint x: 1050, startPoint y: 211, endPoint x: 982, endPoint y: 209, distance: 67.1
click at [982, 209] on td "+18336275323" at bounding box center [1032, 212] width 142 height 55
copy td "8336275323"
click at [1041, 264] on td "+18336275325" at bounding box center [1032, 267] width 142 height 55
click at [1042, 266] on td "+18336275325" at bounding box center [1032, 267] width 142 height 55
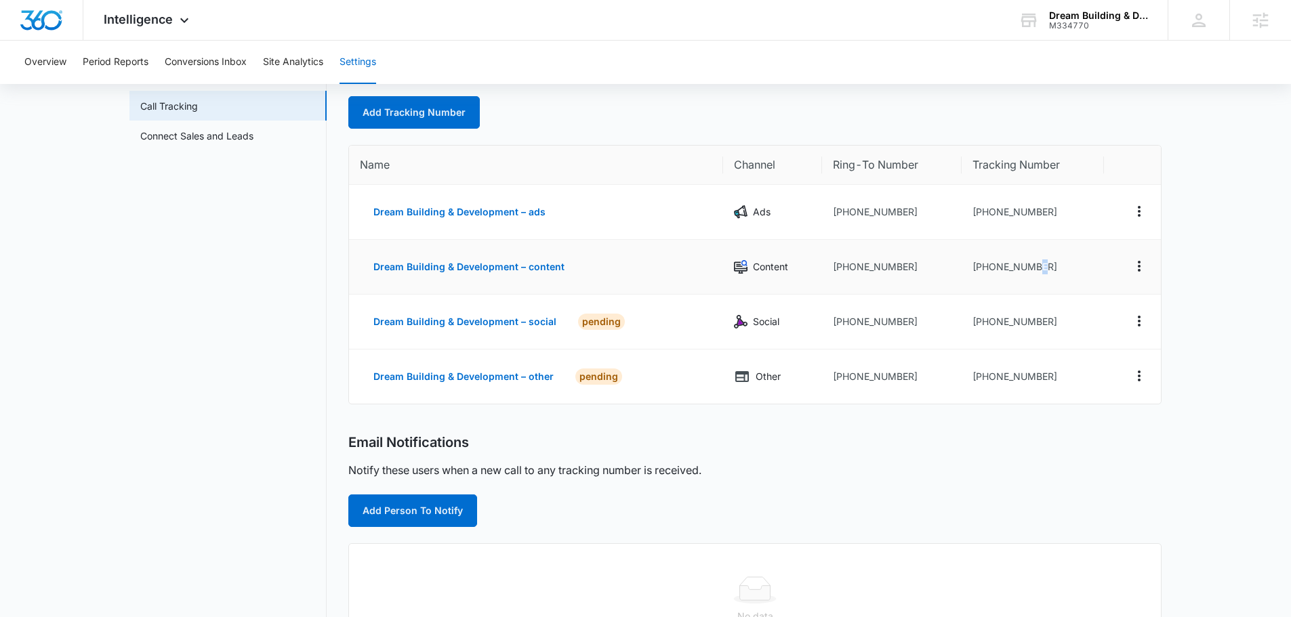
click at [1042, 266] on td "+18336275325" at bounding box center [1032, 267] width 142 height 55
click at [1046, 267] on td "+18336275325" at bounding box center [1032, 267] width 142 height 55
drag, startPoint x: 1048, startPoint y: 267, endPoint x: 1003, endPoint y: 268, distance: 44.0
click at [1003, 268] on td "+18336275325" at bounding box center [1032, 267] width 142 height 55
click at [1003, 266] on td "+18336275325" at bounding box center [1032, 267] width 142 height 55
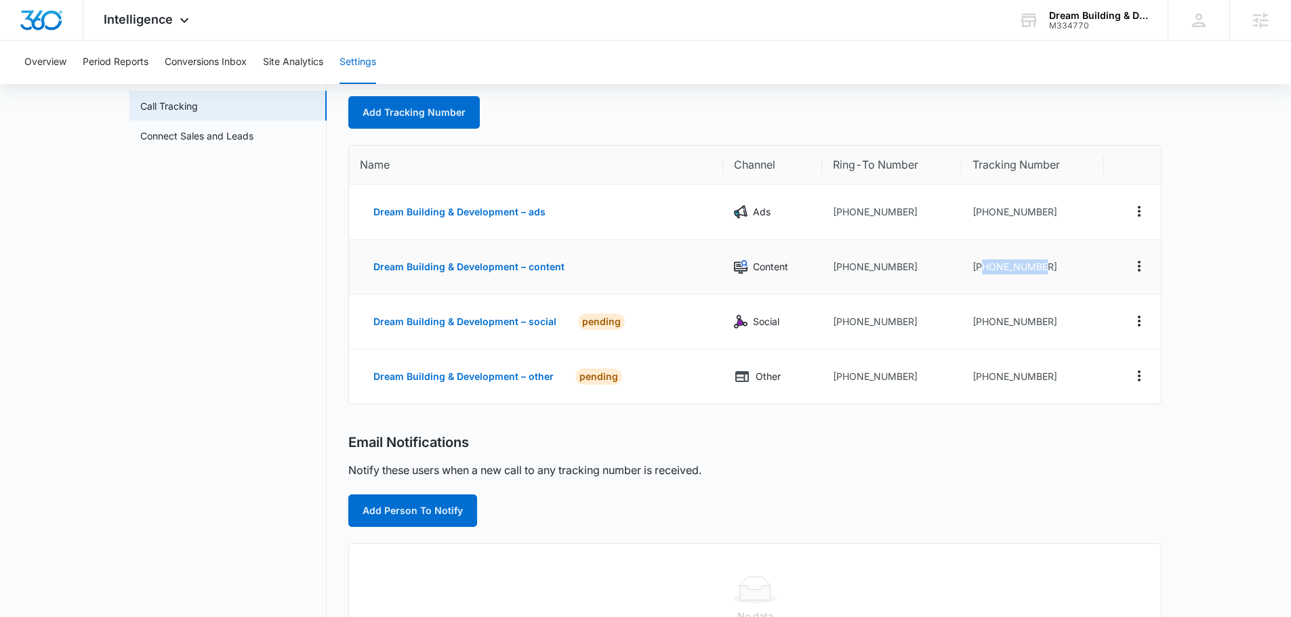
drag, startPoint x: 984, startPoint y: 267, endPoint x: 1041, endPoint y: 268, distance: 56.9
click at [1041, 268] on td "+18336275325" at bounding box center [1032, 267] width 142 height 55
copy td "8336275325"
drag, startPoint x: 1026, startPoint y: 323, endPoint x: 982, endPoint y: 323, distance: 44.7
click at [982, 323] on td "+18336275331" at bounding box center [1032, 322] width 142 height 55
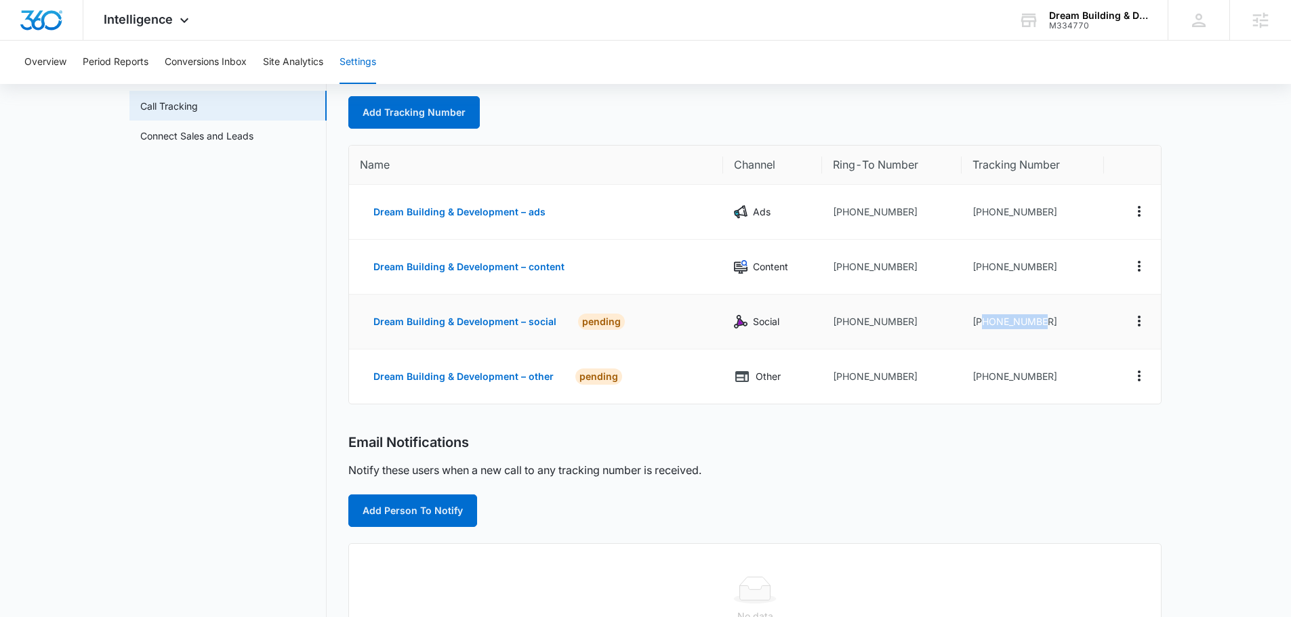
copy td "8336275331"
drag, startPoint x: 1054, startPoint y: 376, endPoint x: 983, endPoint y: 377, distance: 70.5
click at [983, 377] on td "+18336275343" at bounding box center [1032, 377] width 142 height 54
copy td "8336275343"
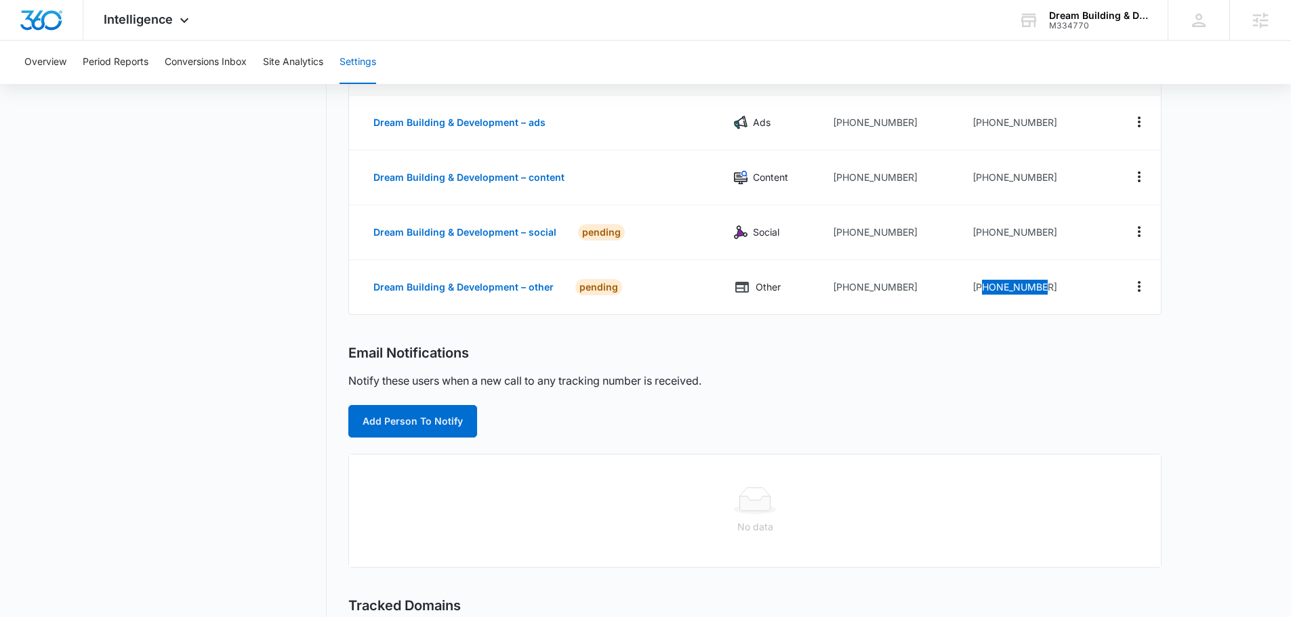
scroll to position [203, 0]
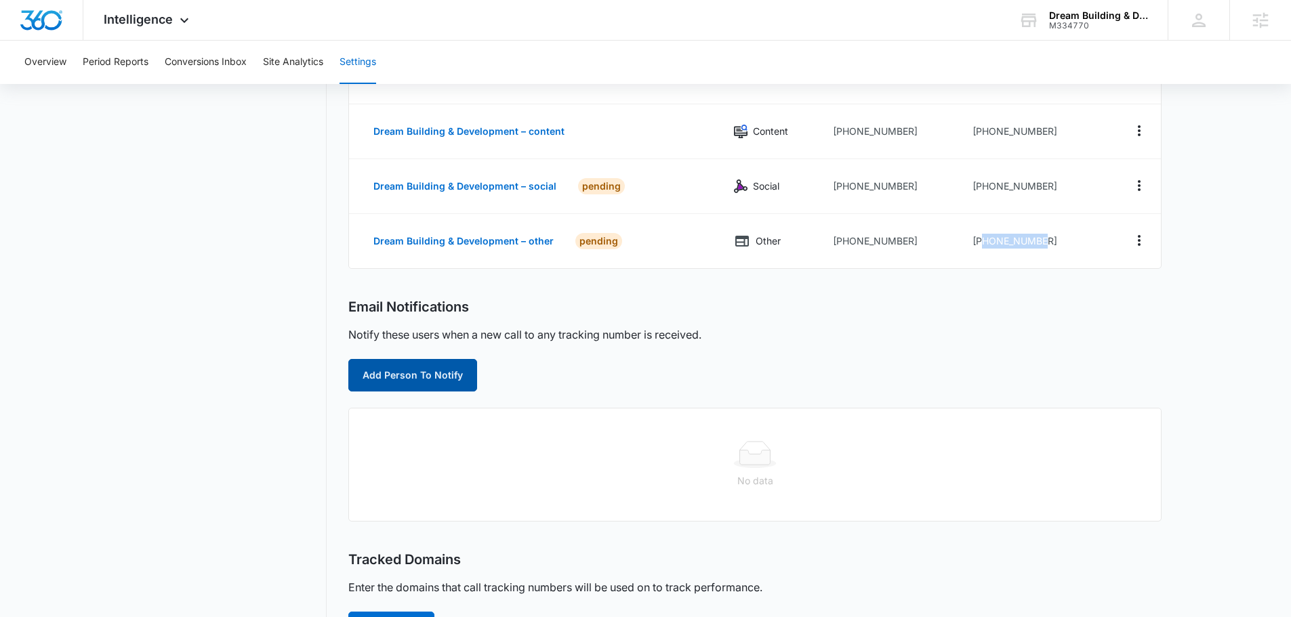
click at [396, 373] on button "Add Person To Notify" at bounding box center [412, 375] width 129 height 33
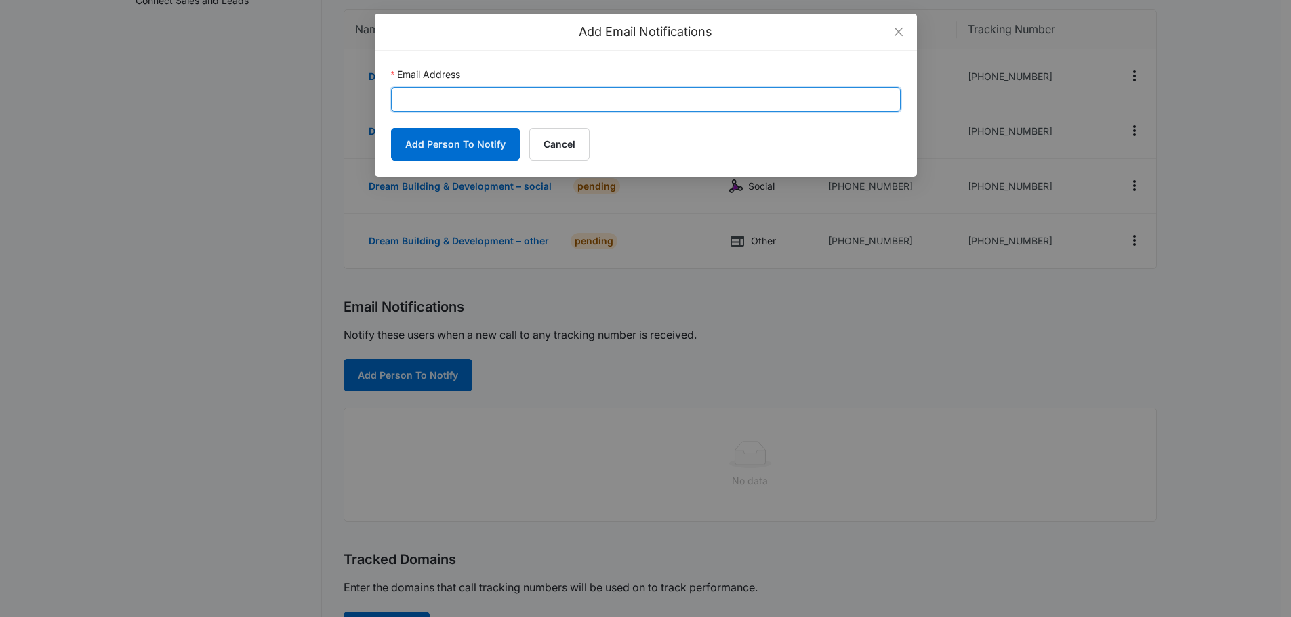
click at [512, 111] on input "Email Address" at bounding box center [646, 99] width 510 height 24
paste input "dreambuildingndev@gmail.com"
type input "dreambuildingndev@gmail.com"
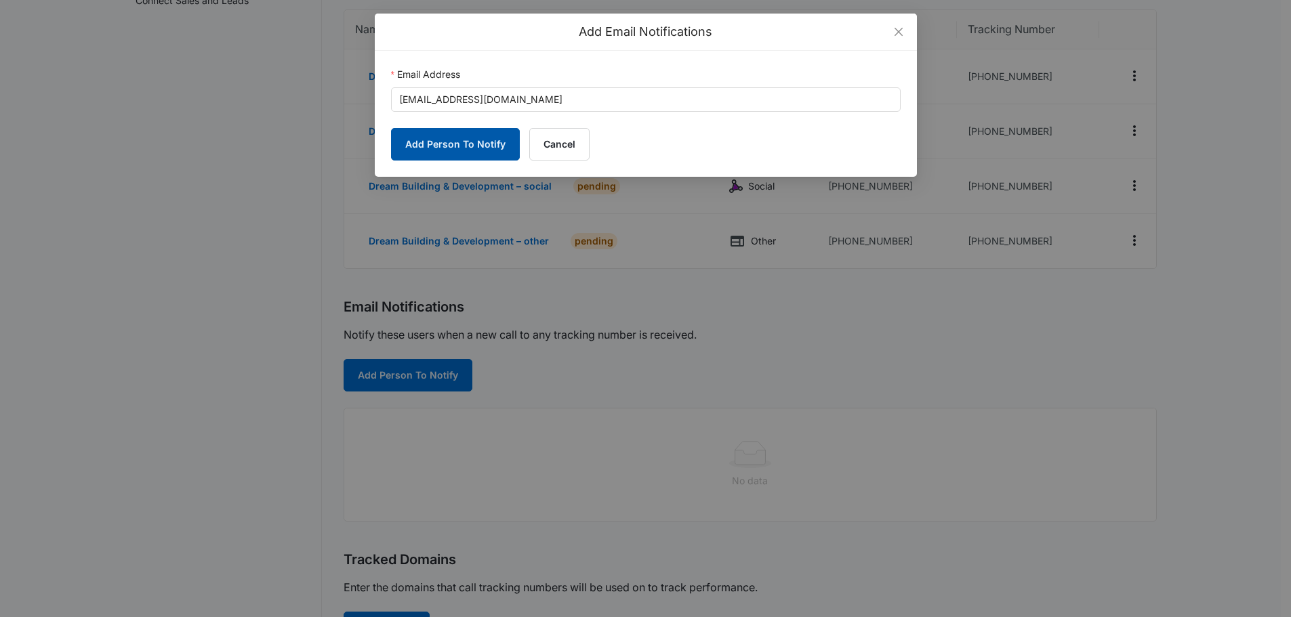
click at [453, 155] on button "Add Person To Notify" at bounding box center [455, 144] width 129 height 33
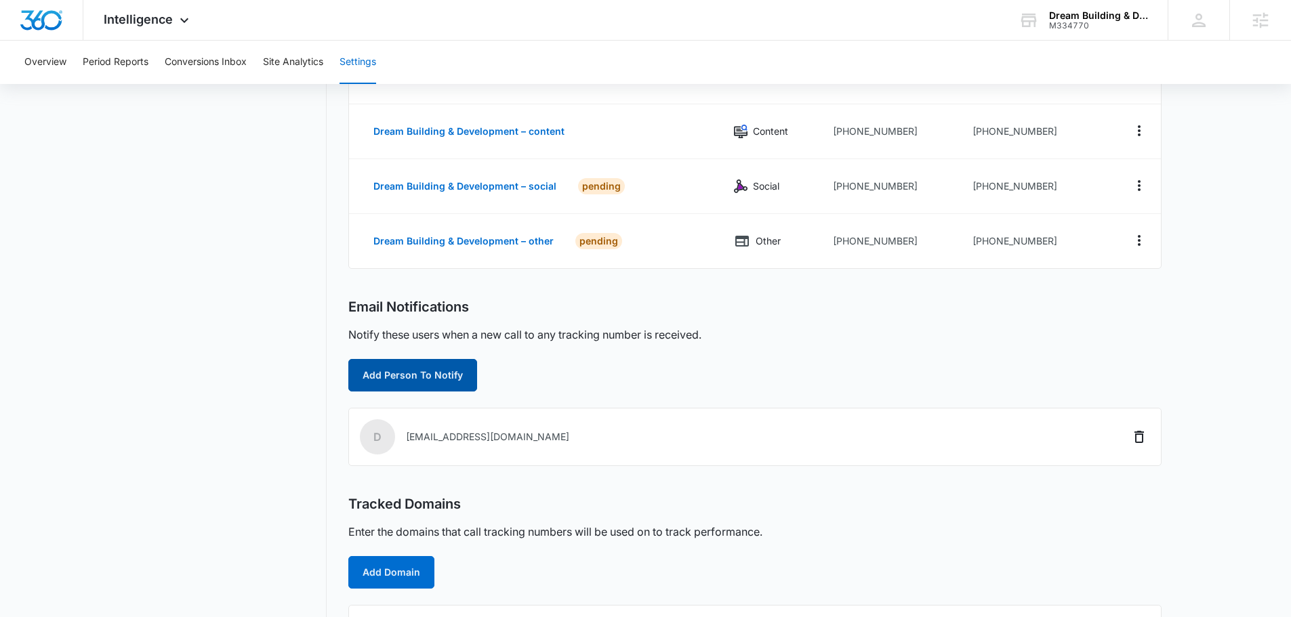
click at [426, 375] on button "Add Person To Notify" at bounding box center [412, 375] width 129 height 33
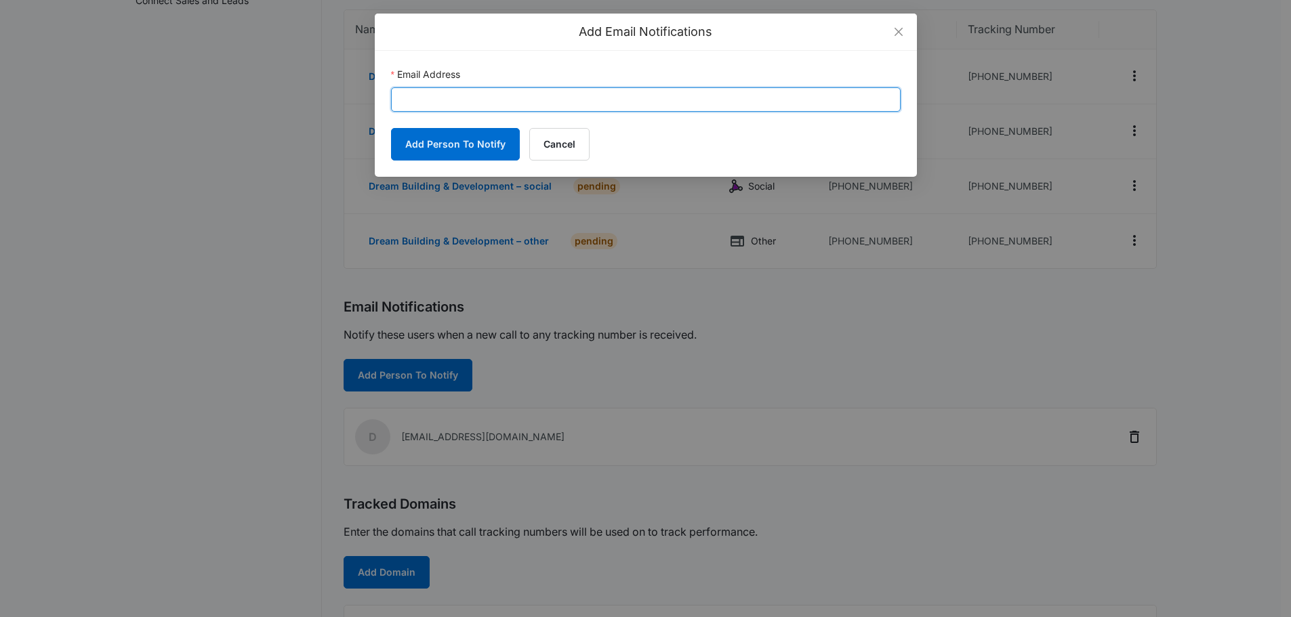
click at [520, 94] on input "Email Address" at bounding box center [646, 99] width 510 height 24
paste input "[EMAIL_ADDRESS][PERSON_NAME][DOMAIN_NAME]"
type input "[EMAIL_ADDRESS][PERSON_NAME][DOMAIN_NAME]"
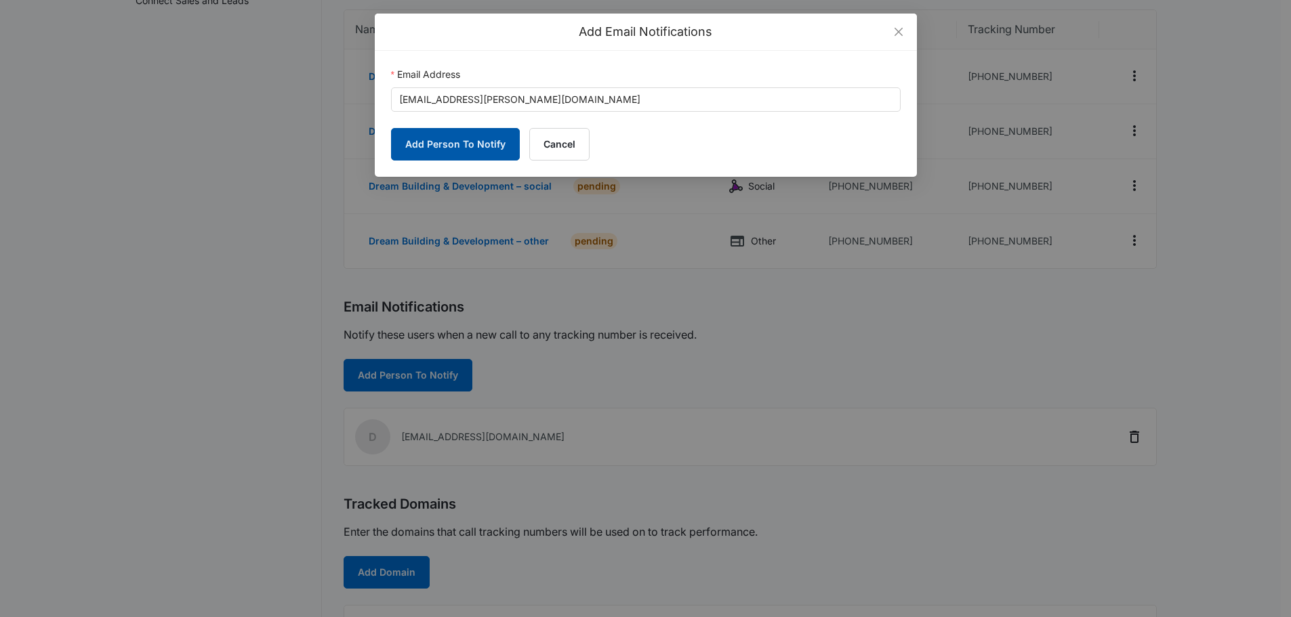
click at [426, 144] on button "Add Person To Notify" at bounding box center [455, 144] width 129 height 33
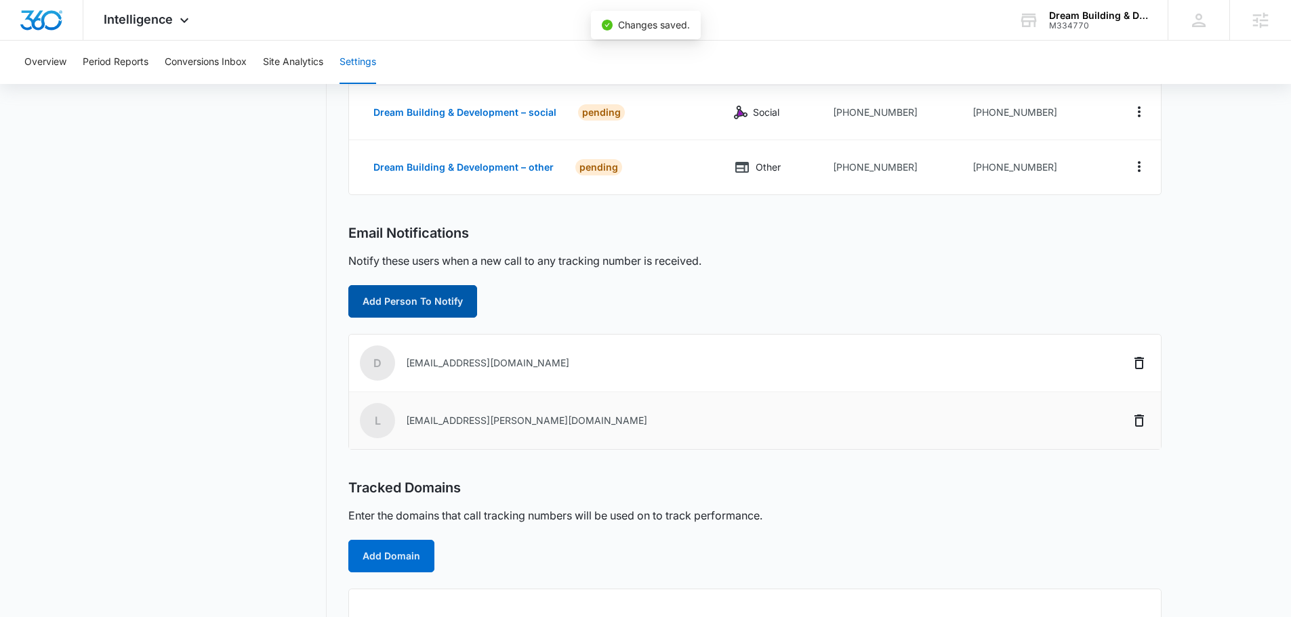
scroll to position [379, 0]
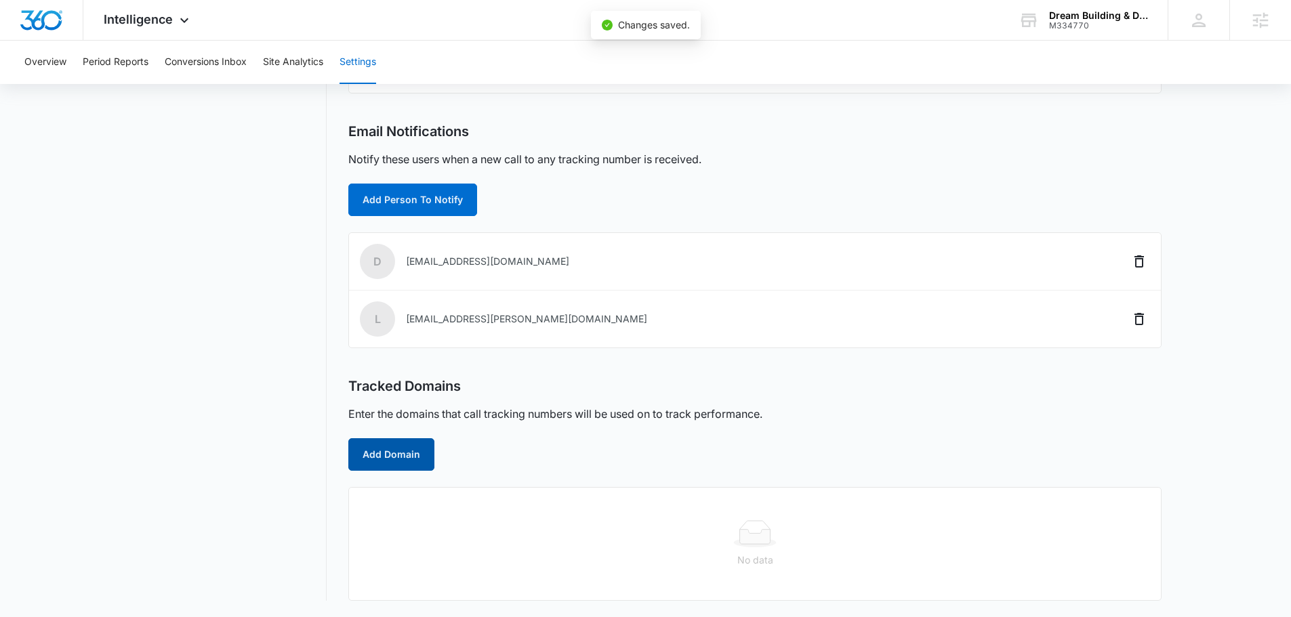
click at [411, 447] on button "Add Domain" at bounding box center [391, 454] width 86 height 33
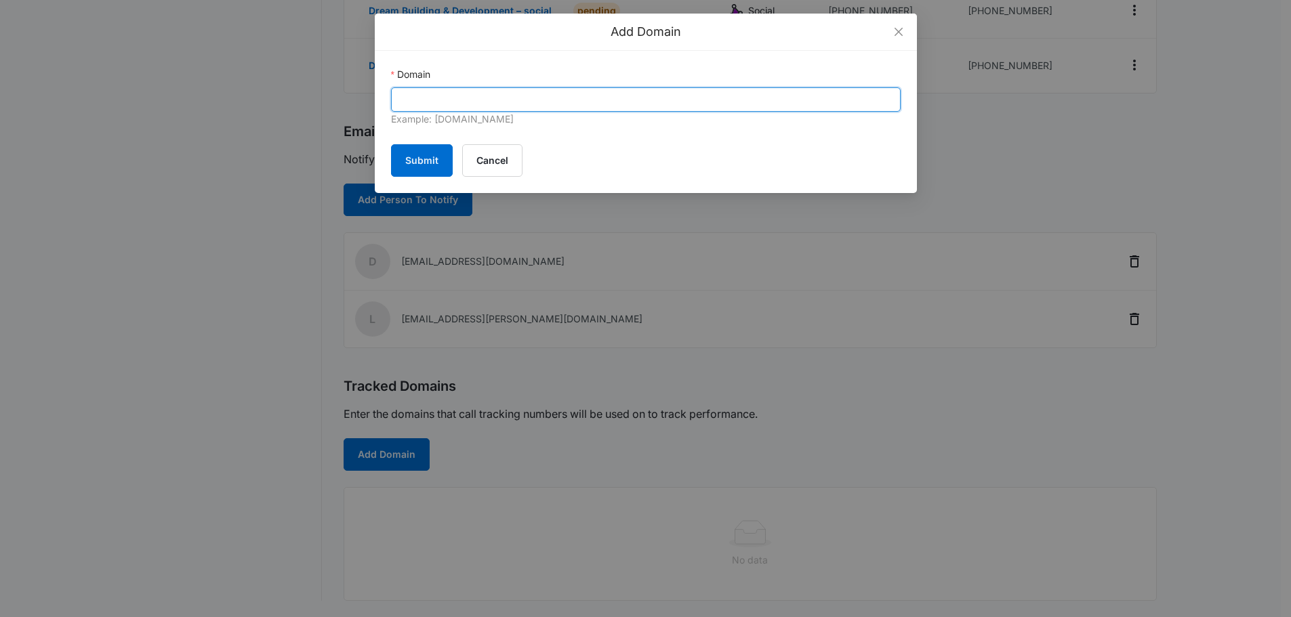
click at [493, 100] on input "Domain" at bounding box center [646, 99] width 510 height 24
paste input "https://dreambuildingdevelopment.com/"
drag, startPoint x: 431, startPoint y: 100, endPoint x: 184, endPoint y: 121, distance: 248.1
click at [37, 104] on div "Add Domain Domain https://dreambuildingdevelopment.com/ Example: marketing360.c…" at bounding box center [645, 308] width 1291 height 617
click at [613, 100] on input "dreambuildingdevelopment.com/" at bounding box center [646, 99] width 510 height 24
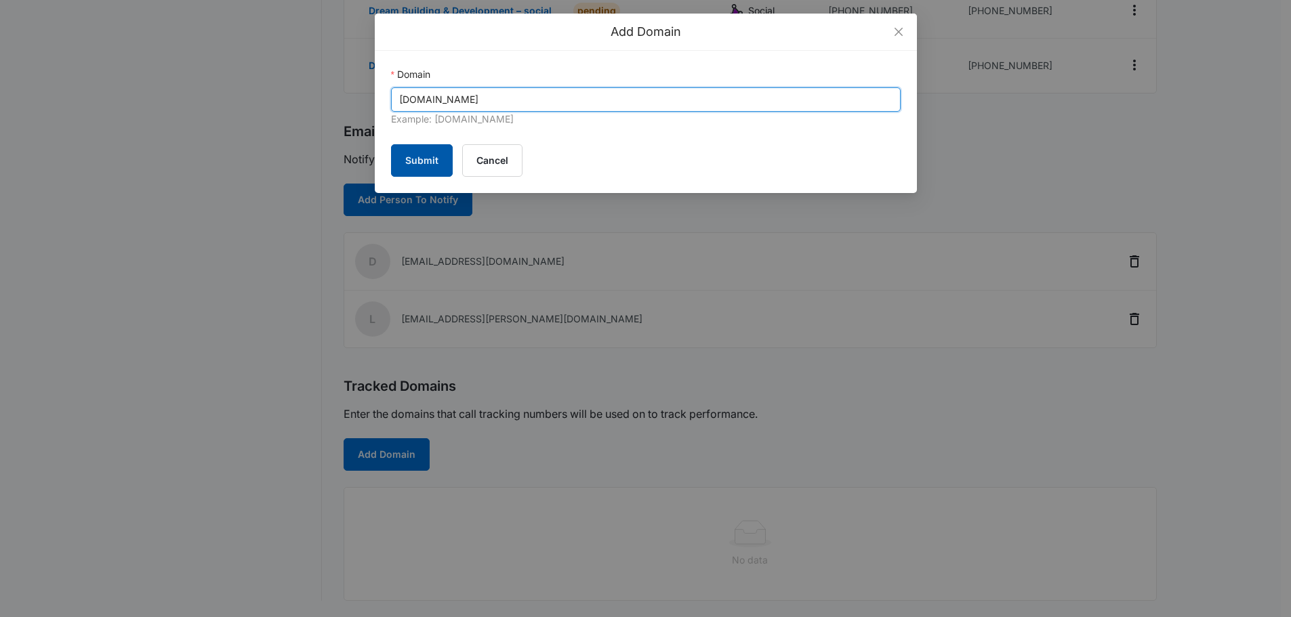
type input "dreambuildingdevelopment.com"
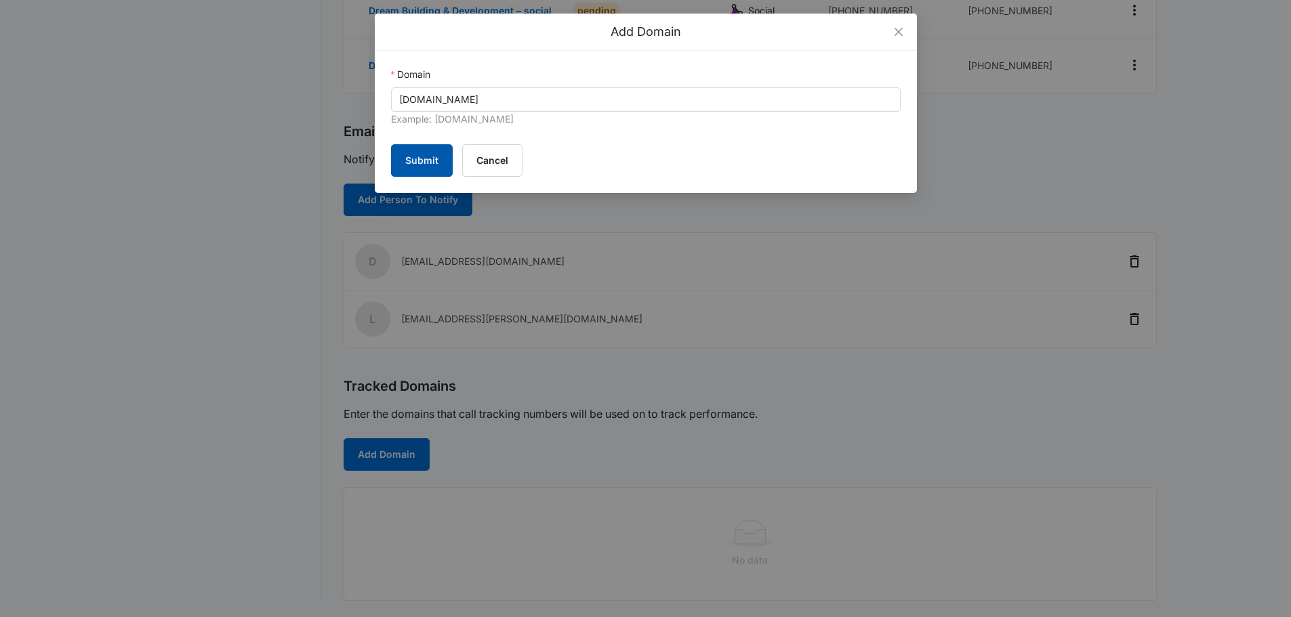
click at [440, 157] on button "Submit" at bounding box center [422, 160] width 62 height 33
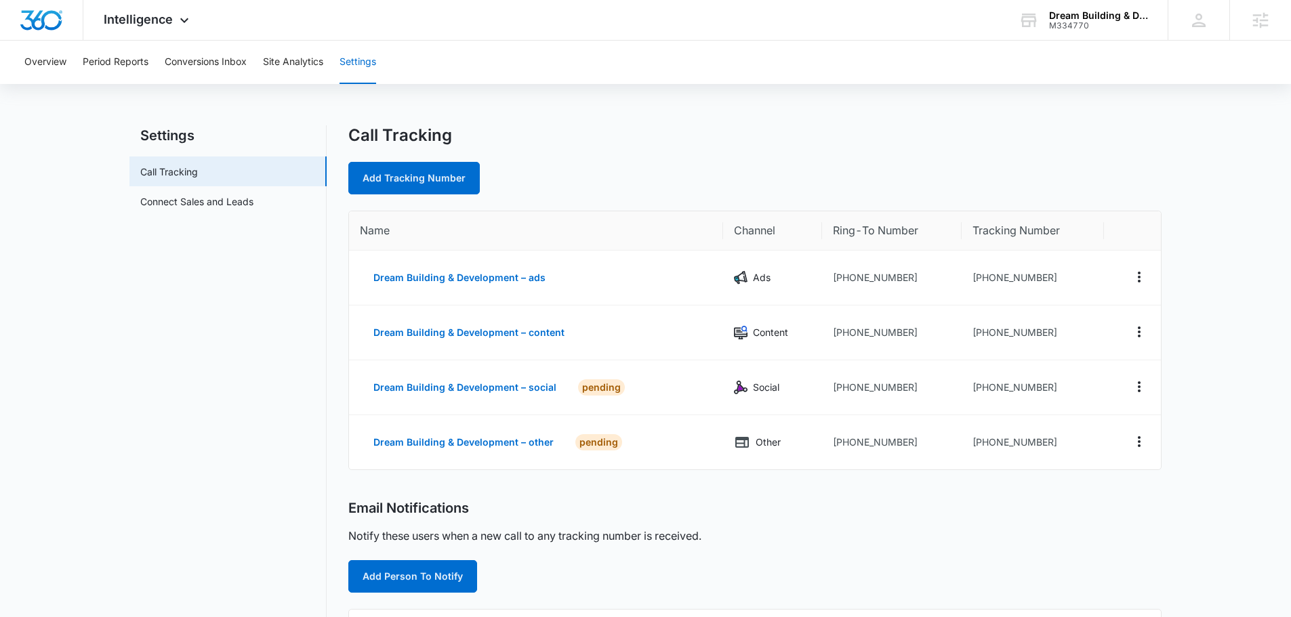
scroll to position [0, 0]
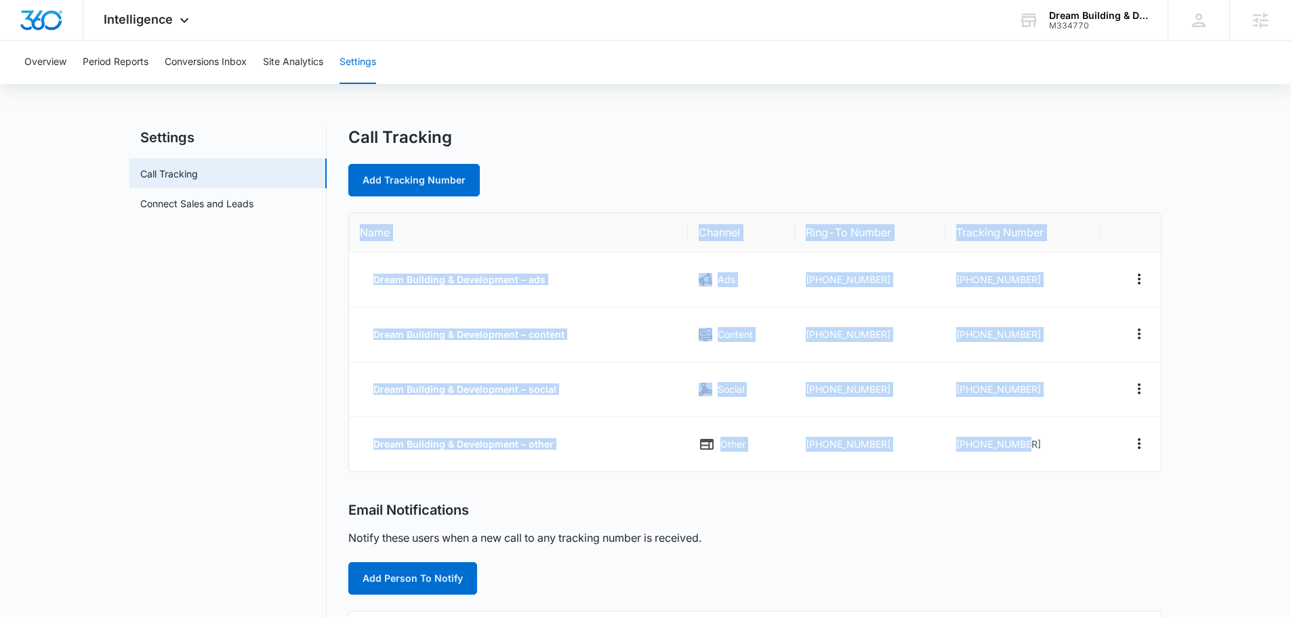
drag, startPoint x: 1051, startPoint y: 451, endPoint x: 350, endPoint y: 238, distance: 732.4
click at [350, 238] on table "Name Channel Ring-To Number Tracking Number Dream Building & Development – ads …" at bounding box center [755, 342] width 812 height 258
copy table "Name Channel Ring-To Number Tracking Number Dream Building & Development – ads …"
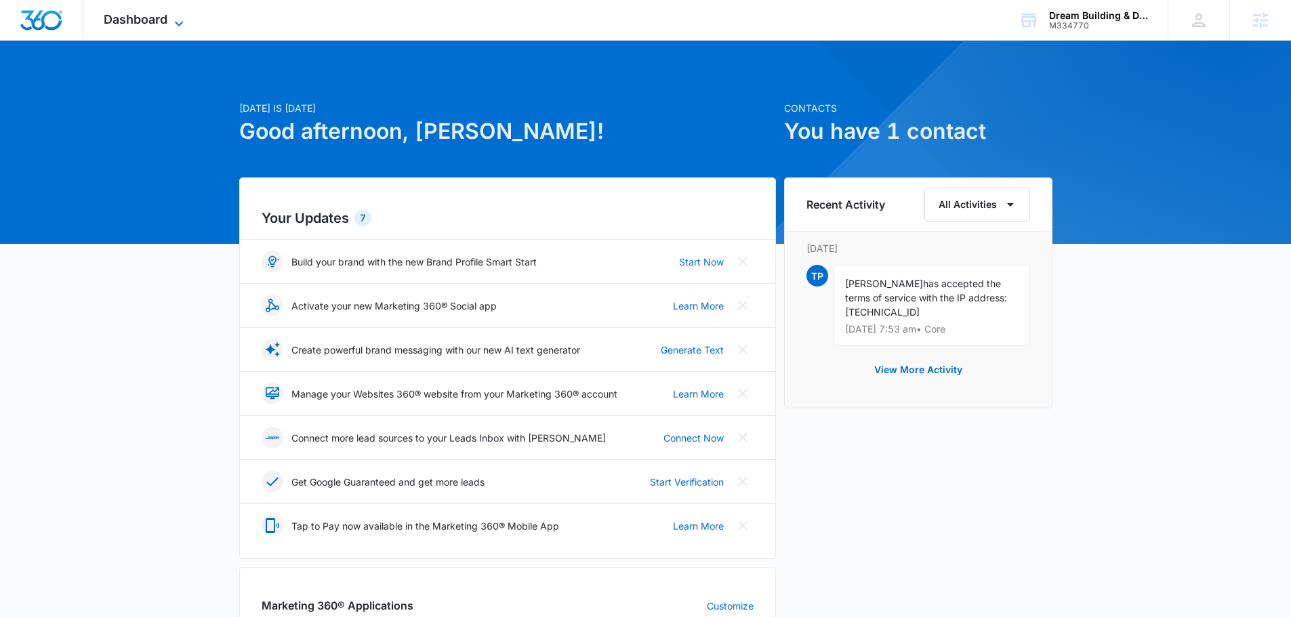
click at [167, 22] on span "Dashboard" at bounding box center [136, 19] width 64 height 14
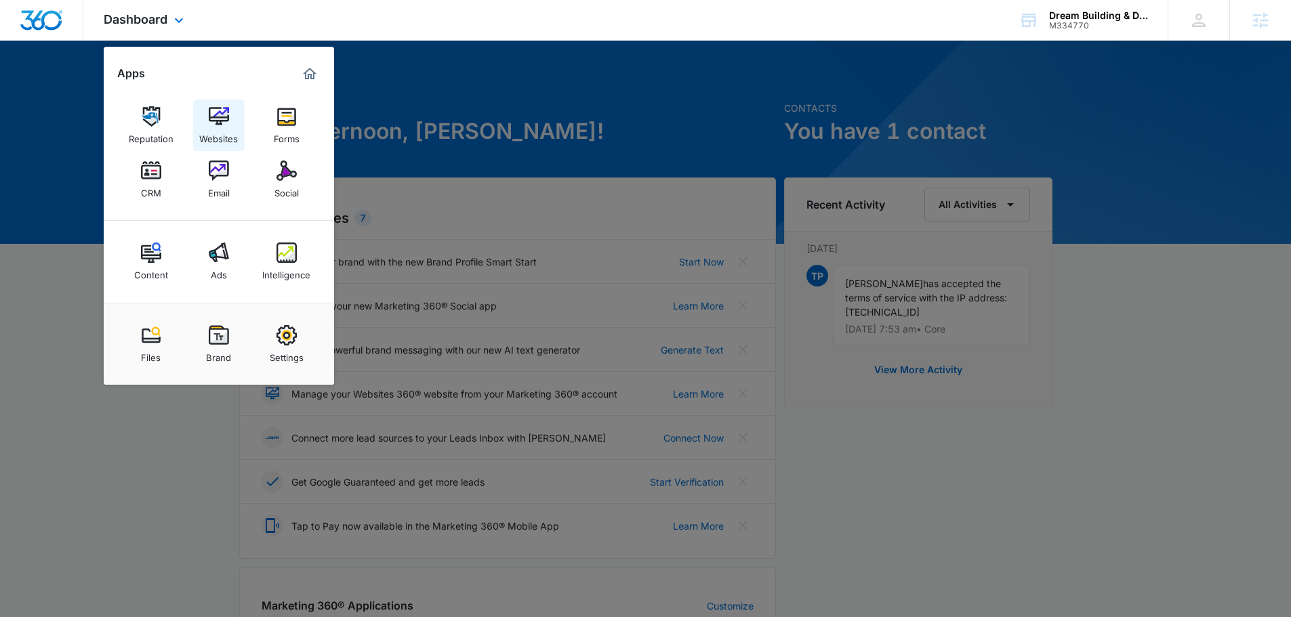
click at [224, 125] on img at bounding box center [219, 116] width 20 height 20
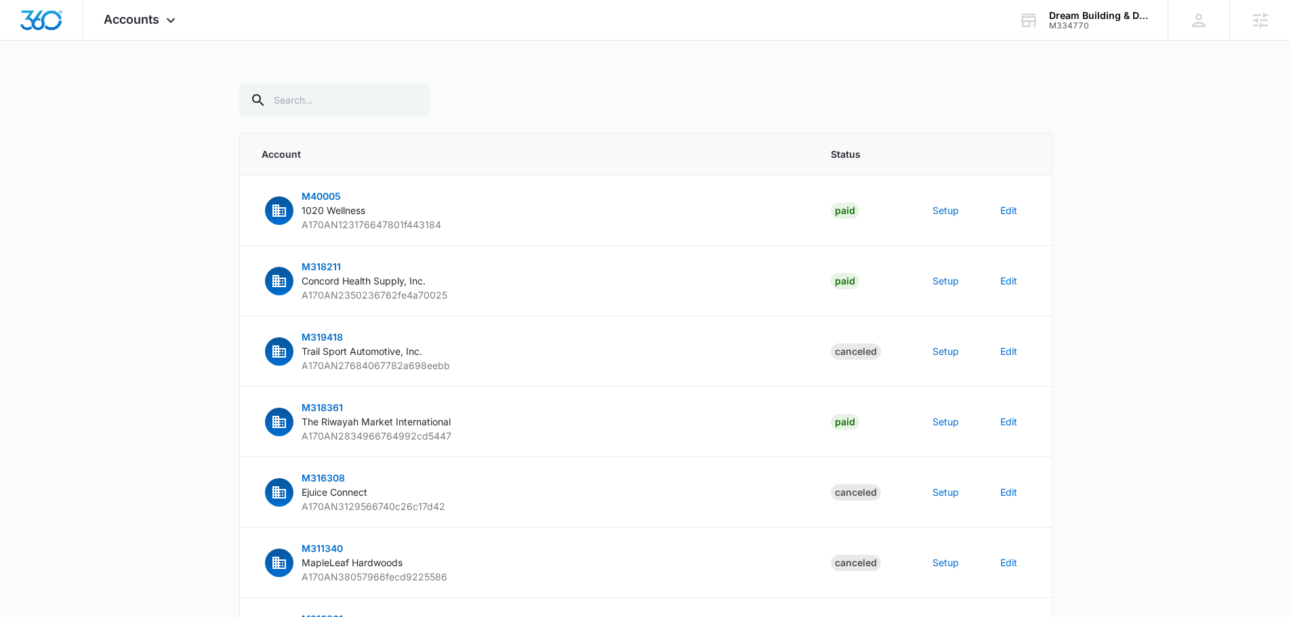
click at [362, 117] on div "Account Status M40005 1020 Wellness A170AN123176647801f443184 Paid Setup Edit M…" at bounding box center [645, 519] width 813 height 871
click at [329, 114] on input "text" at bounding box center [334, 100] width 191 height 33
type input "m334770"
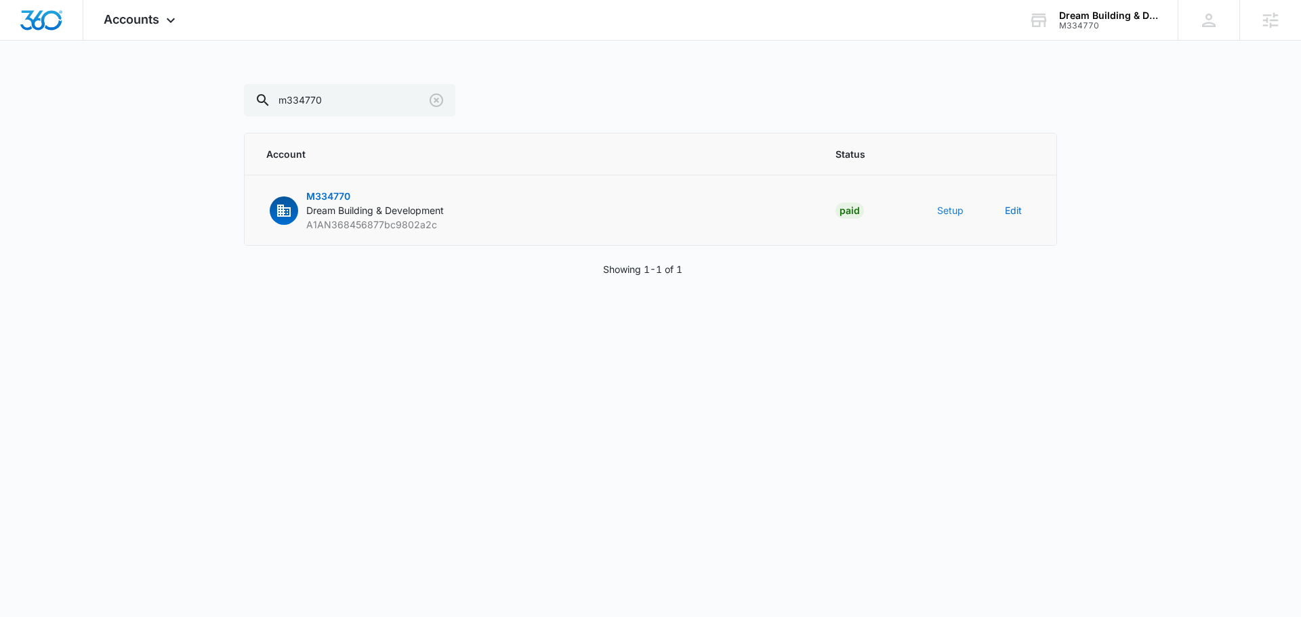
click at [961, 201] on td "Setup" at bounding box center [955, 210] width 68 height 70
click at [951, 211] on button "Setup" at bounding box center [950, 210] width 26 height 14
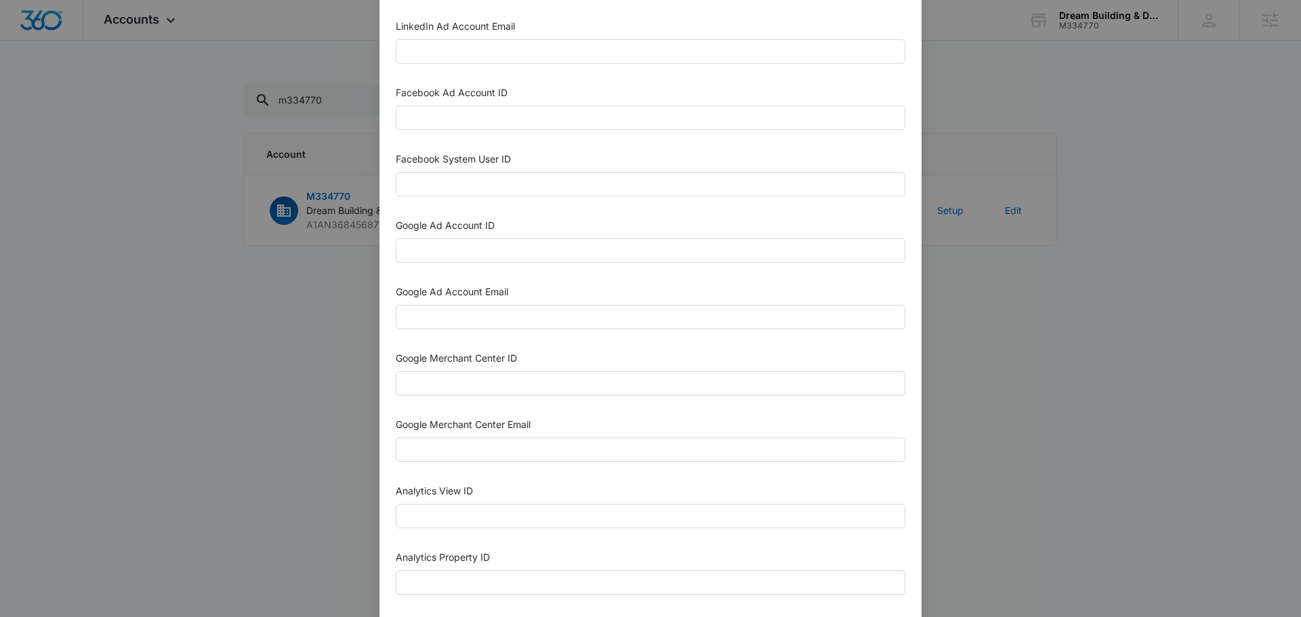
scroll to position [271, 0]
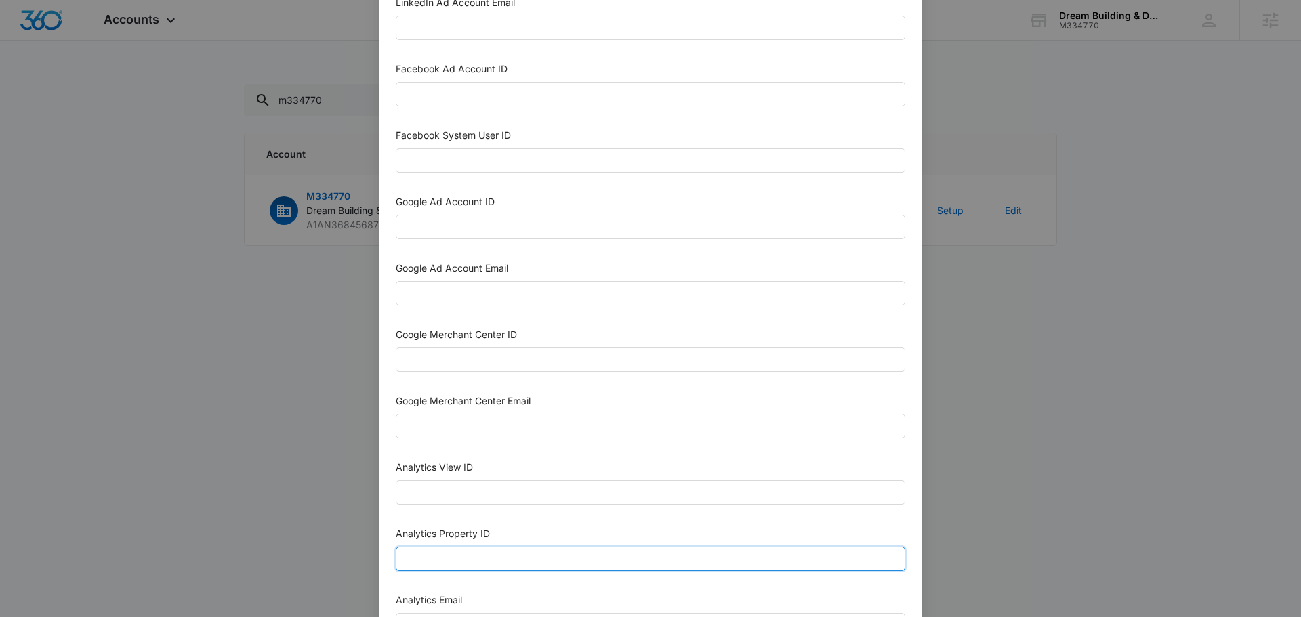
click at [480, 558] on input "Analytics Property ID" at bounding box center [651, 559] width 510 height 24
paste input "504545372"
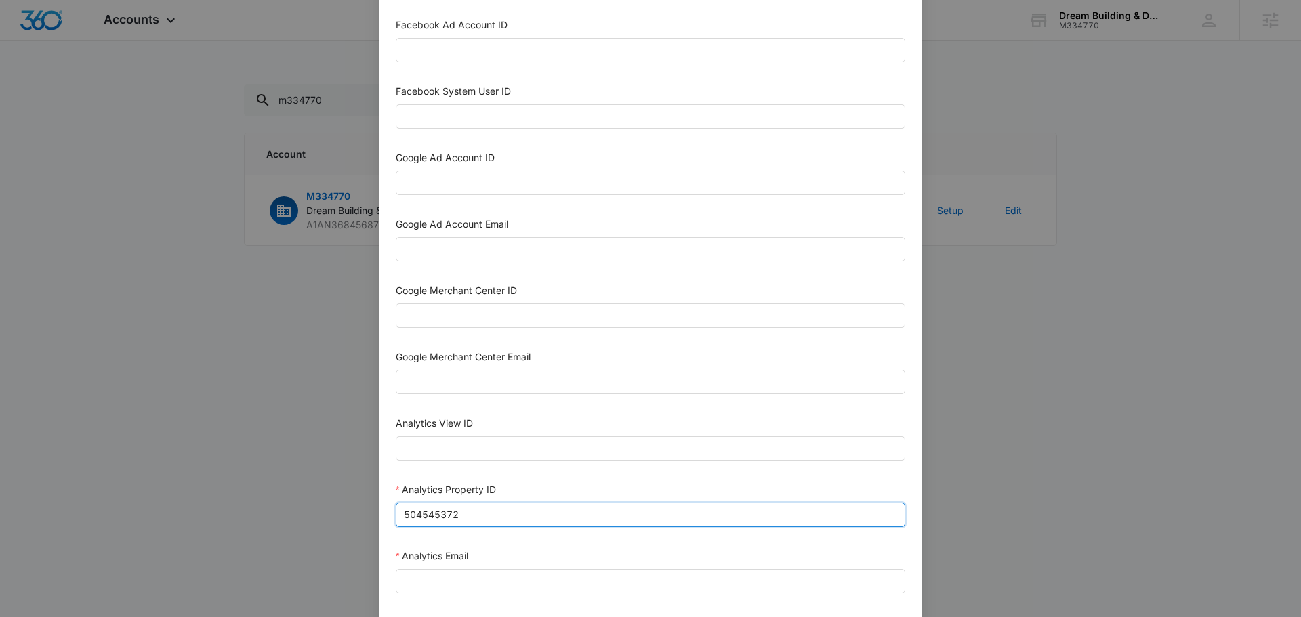
scroll to position [339, 0]
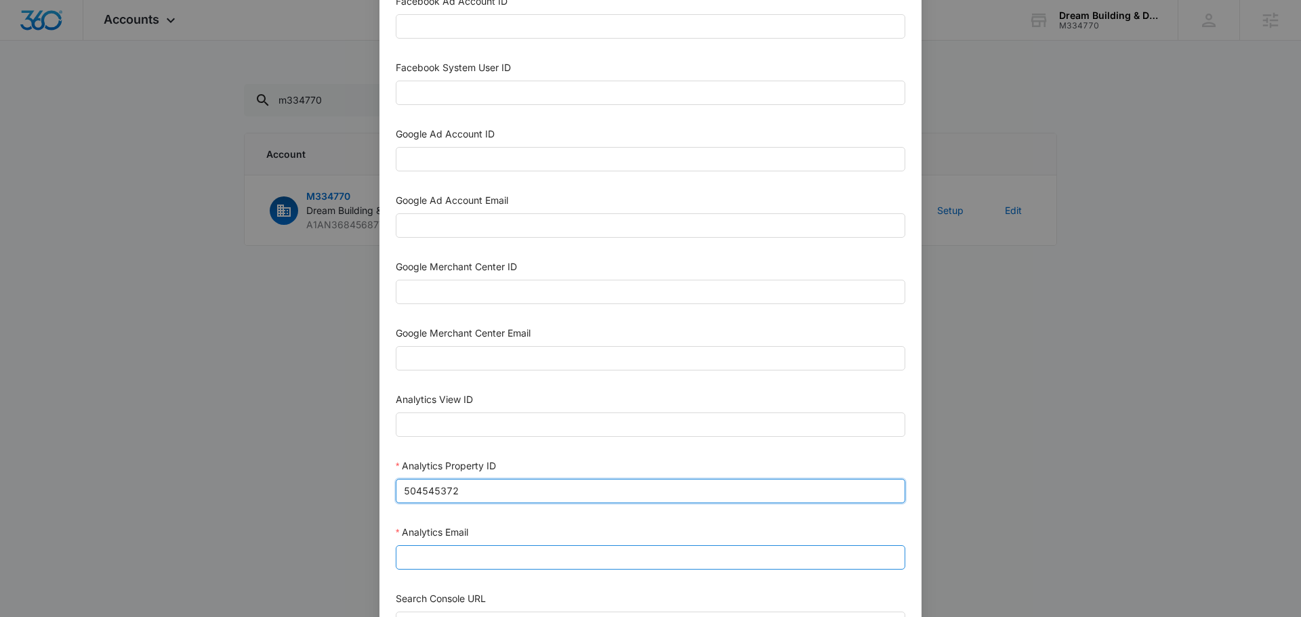
type input "504545372"
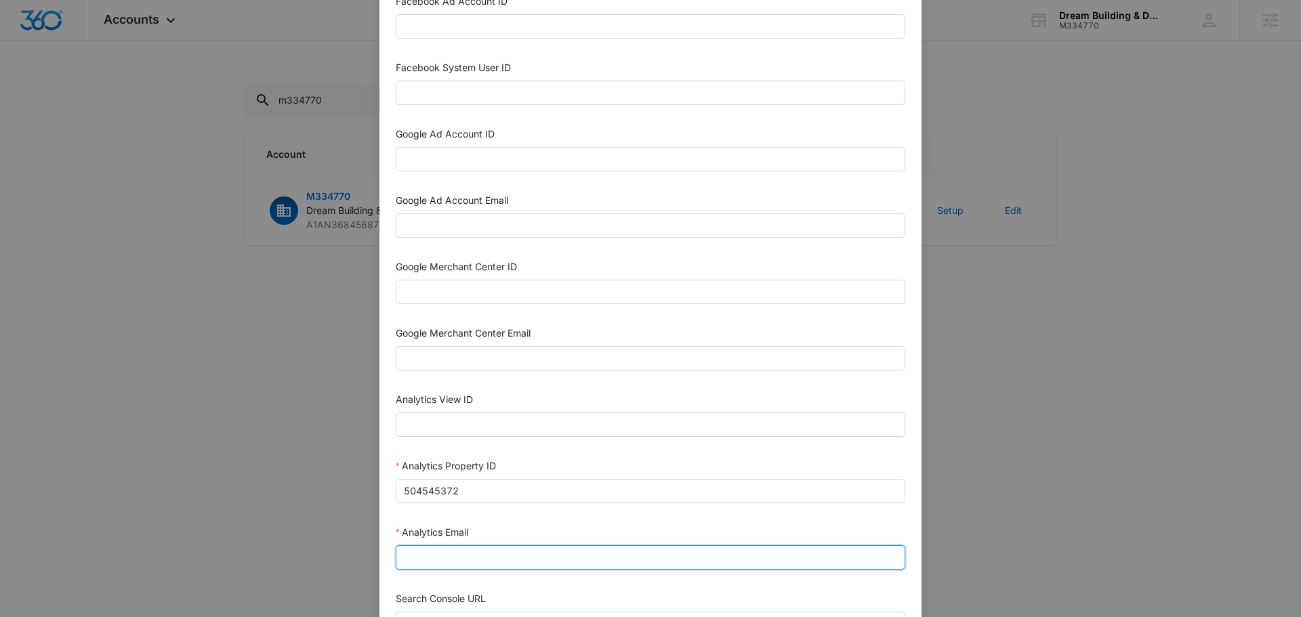
click at [462, 557] on input "Analytics Email" at bounding box center [651, 557] width 510 height 24
type input "m360+accounts1029@madwiremedia.com"
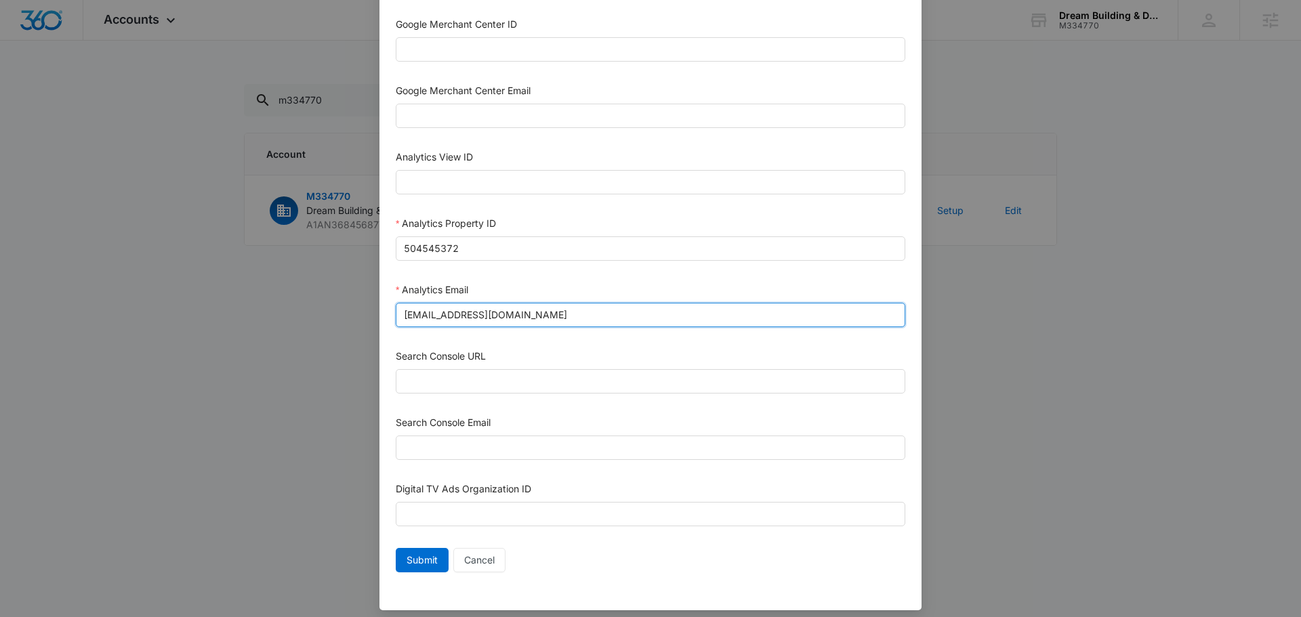
scroll to position [591, 0]
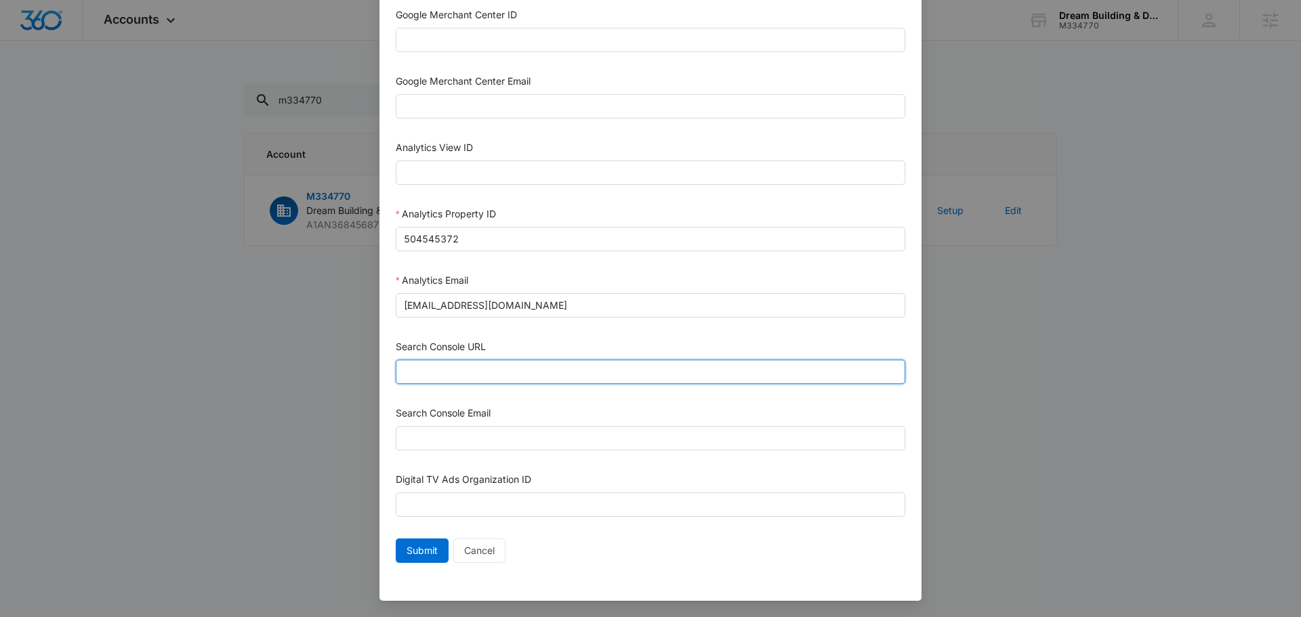
click at [438, 377] on input "Search Console URL" at bounding box center [651, 372] width 510 height 24
paste input "https://dreambuildingdevelopment.com/"
type input "https://dreambuildingdevelopment.com/"
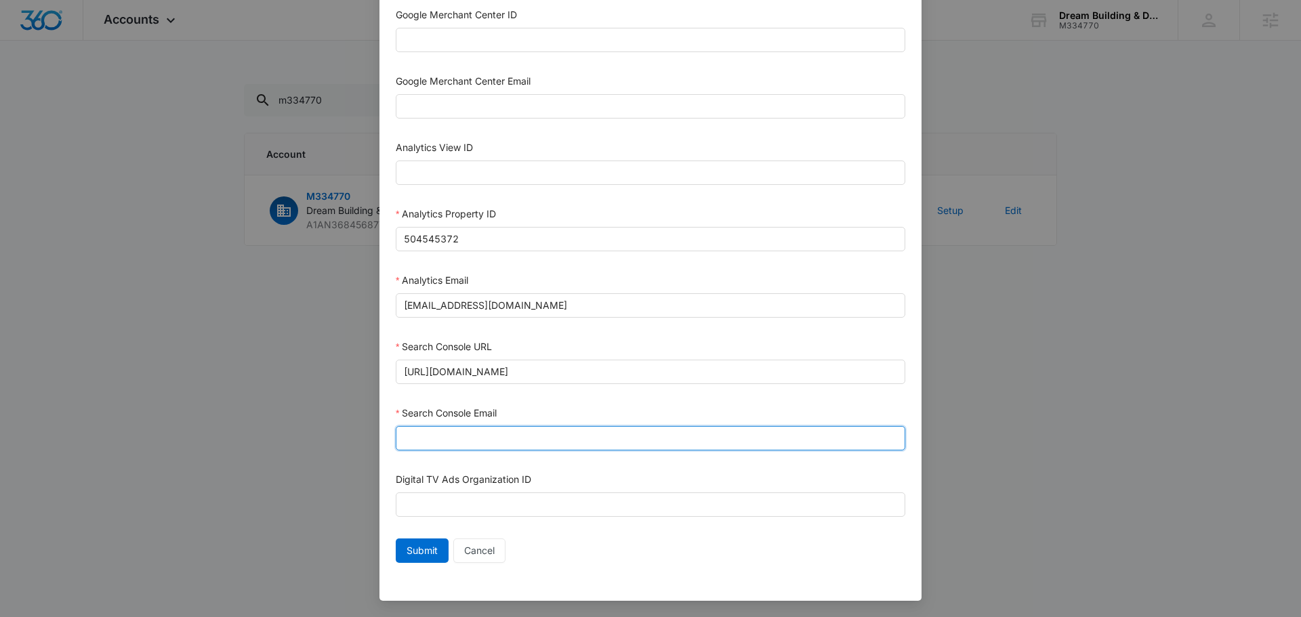
click at [426, 447] on input "Search Console Email" at bounding box center [651, 438] width 510 height 24
type input "m360+accounts1029@madwiremedia.com"
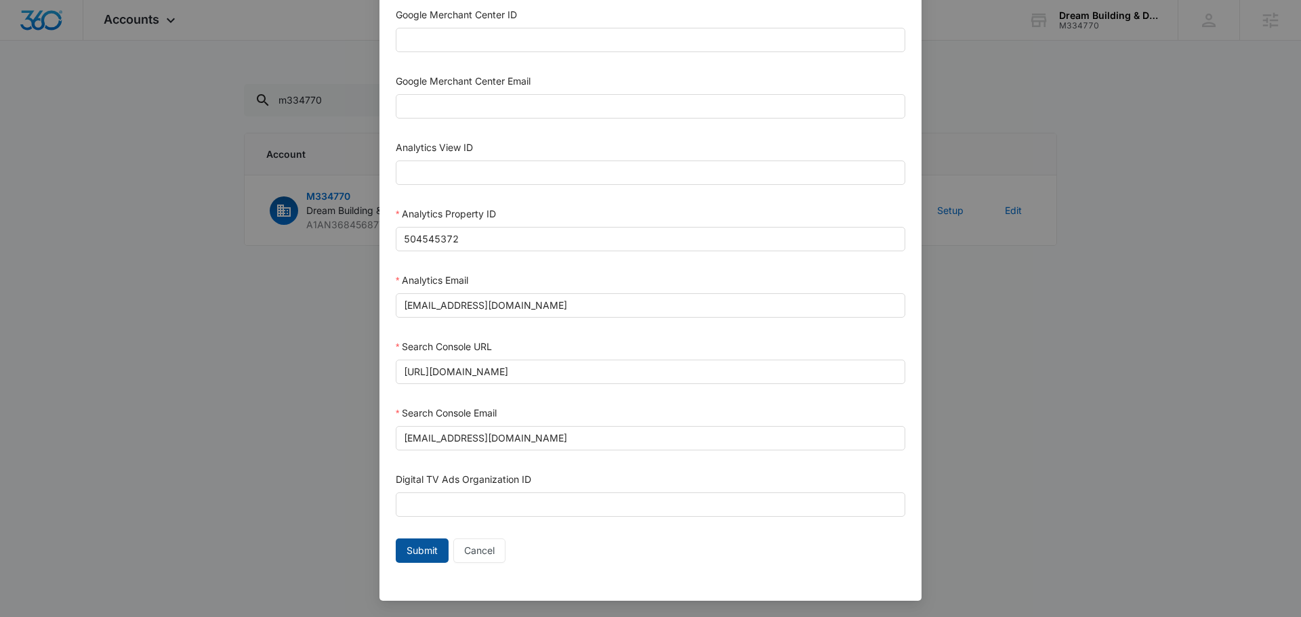
click at [415, 545] on span "Submit" at bounding box center [422, 550] width 31 height 15
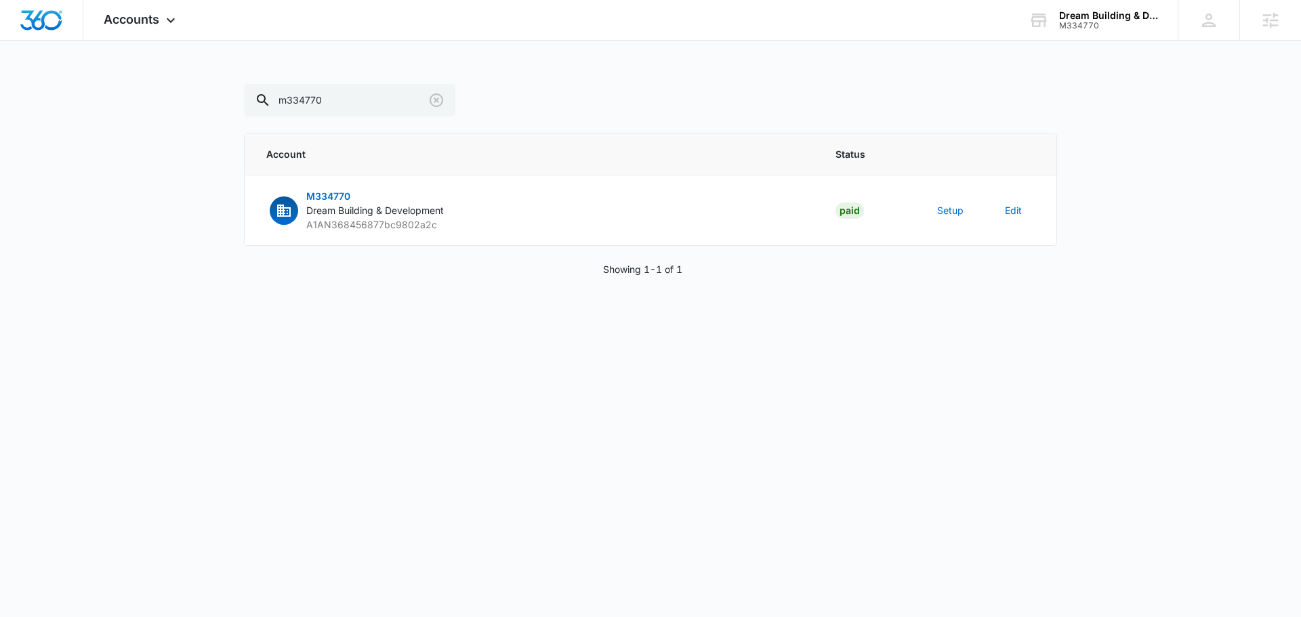
scroll to position [577, 0]
